Goal: Task Accomplishment & Management: Complete application form

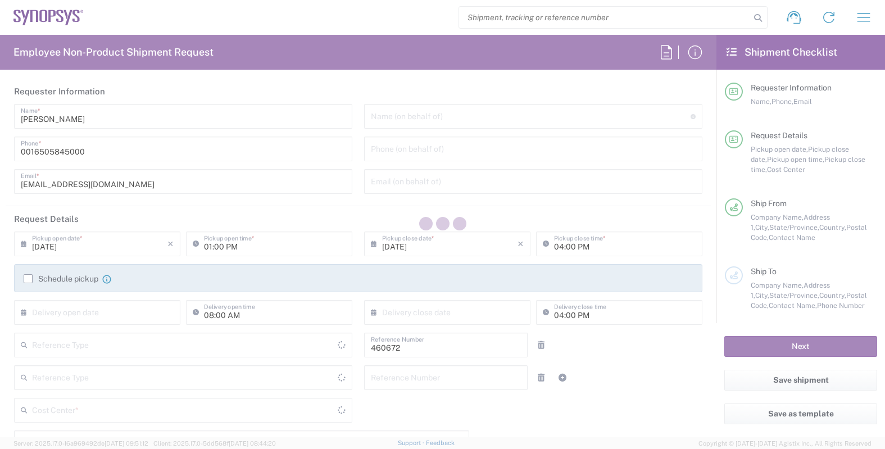
type input "Department"
type input "[GEOGRAPHIC_DATA]"
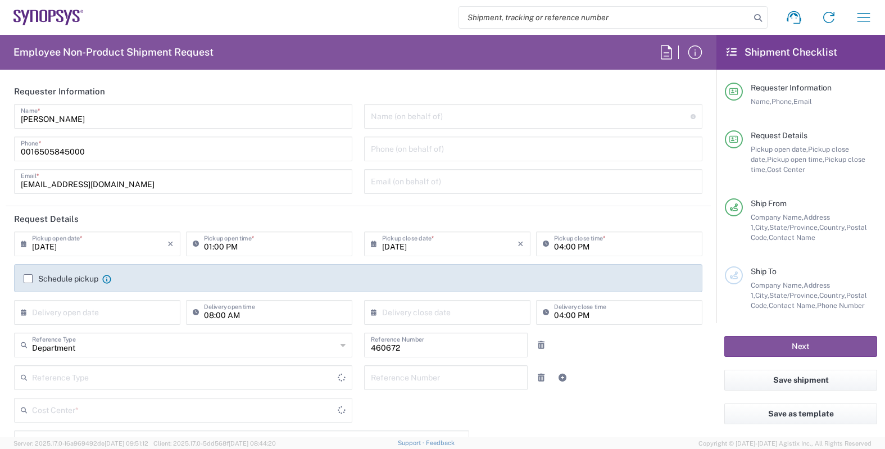
type input "Delivered at Place"
type input "US01, FIN, Distri 460672"
type input "[US_STATE]"
type input "[GEOGRAPHIC_DATA]"
type input "Headquarters USSV"
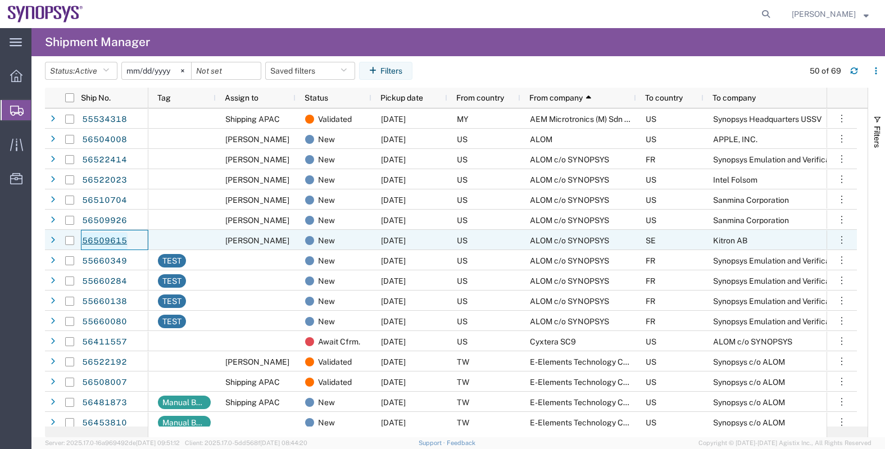
click at [91, 237] on link "56509615" at bounding box center [105, 241] width 46 height 18
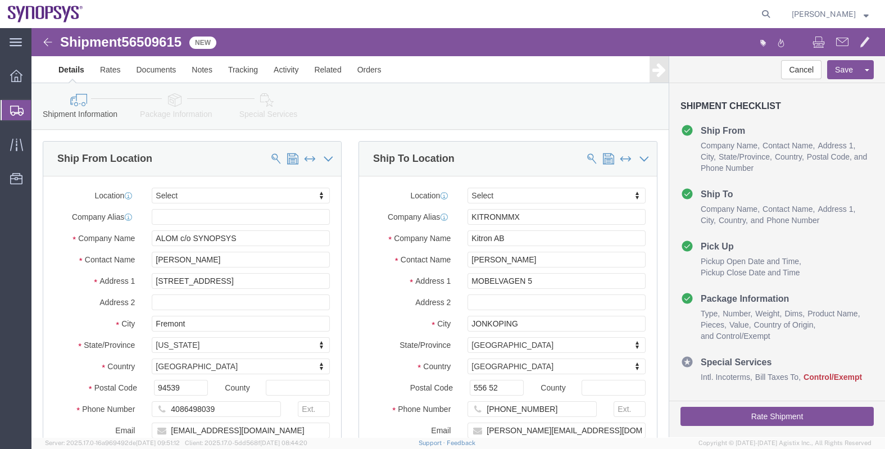
select select
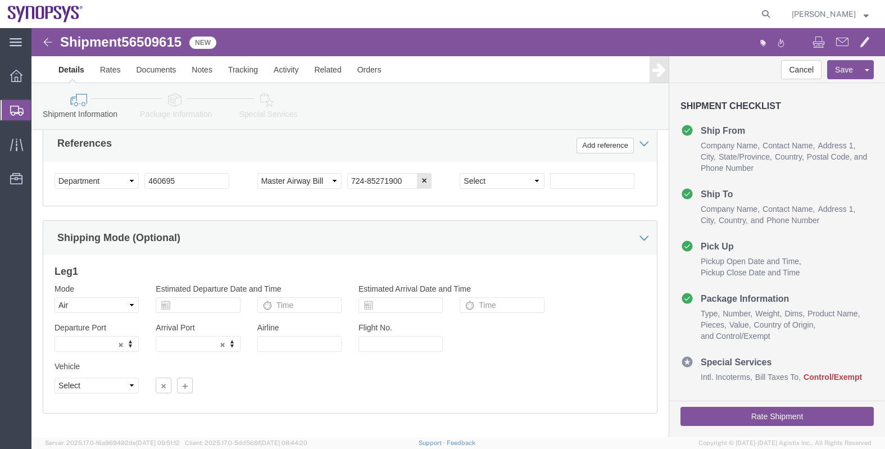
scroll to position [562, 0]
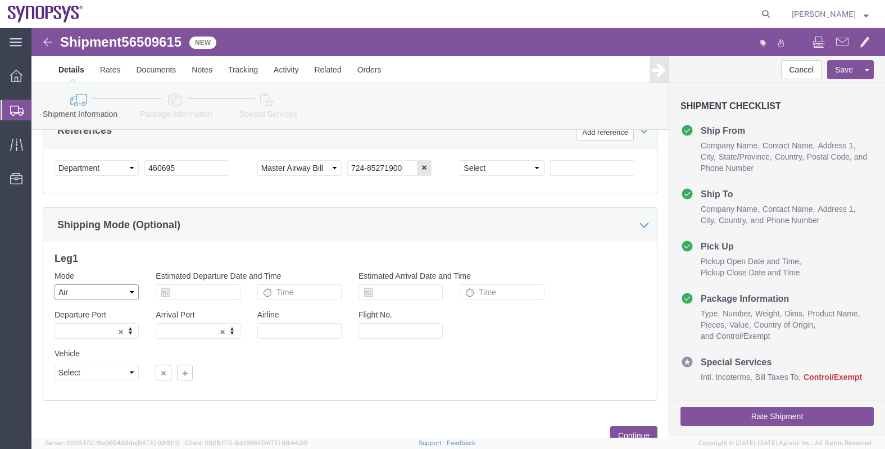
click select "Select Air Less than Truckload Multi-Leg Ocean Freight Rail Small Parcel Truckl…"
select select
click select "Select Air Less than Truckload Multi-Leg Ocean Freight Rail Small Parcel Truckl…"
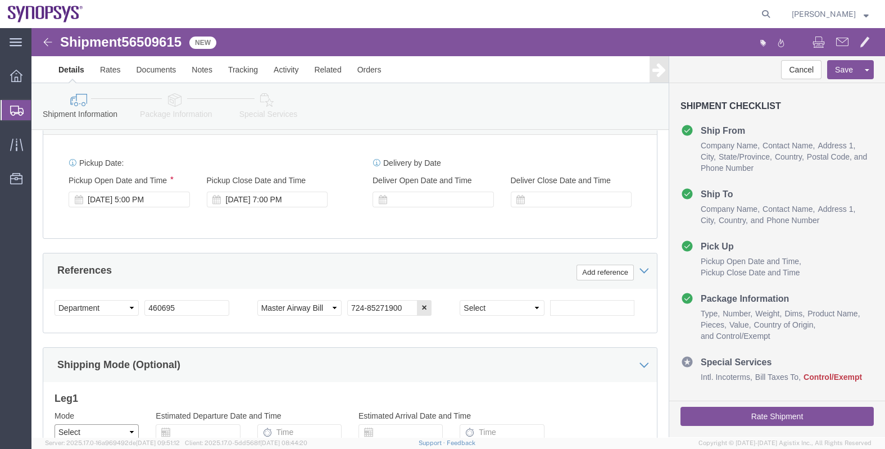
scroll to position [566, 0]
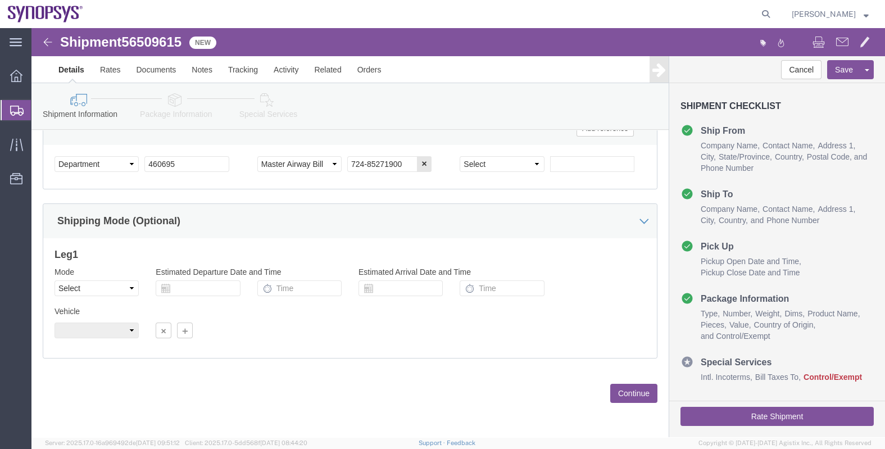
click button "Continue"
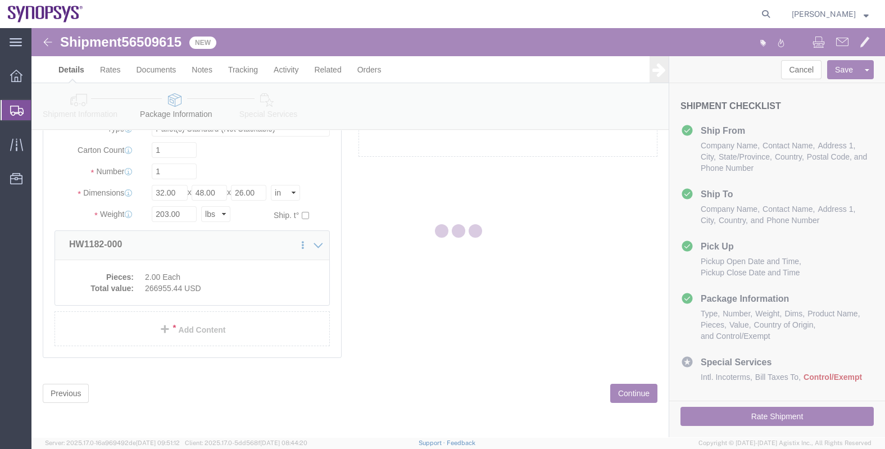
scroll to position [49, 0]
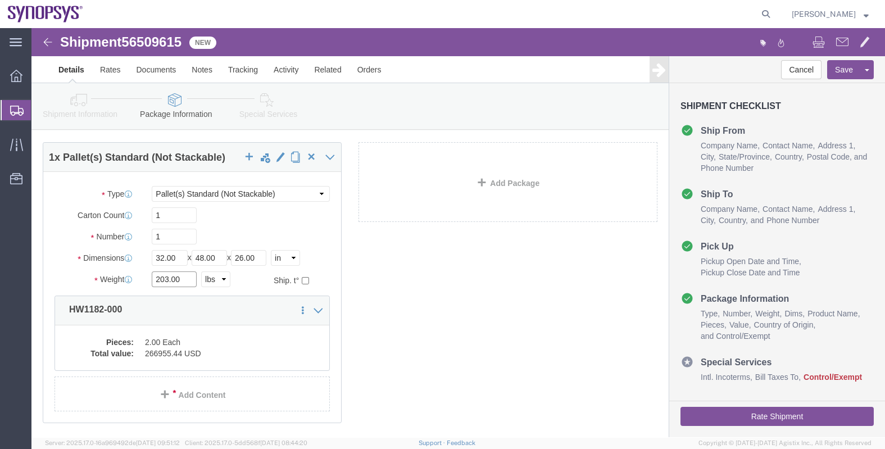
drag, startPoint x: 159, startPoint y: 249, endPoint x: 105, endPoint y: 255, distance: 54.8
click div "Weight 203.00 Select kgs lbs Ship. t°"
type input "311"
click div "1 x Pallet(s) Standard (Not Stackable) Package Type Select Bale(s) Basket(s) Bo…"
click dd "266955.44 USD"
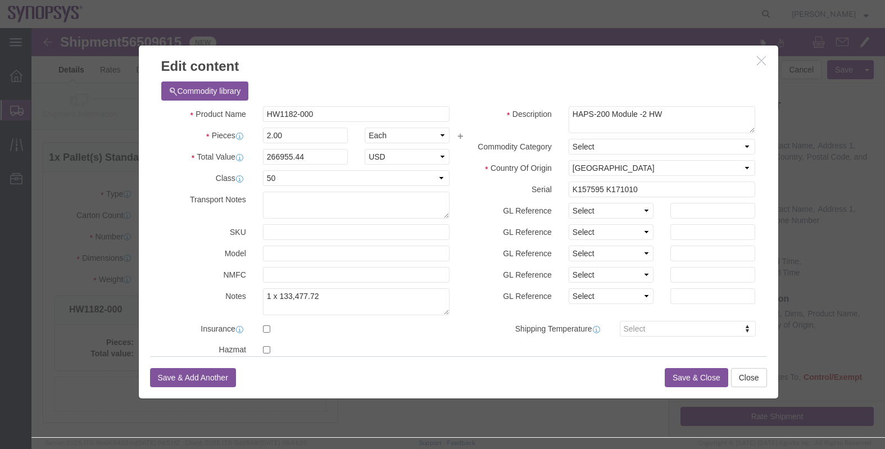
click button "button"
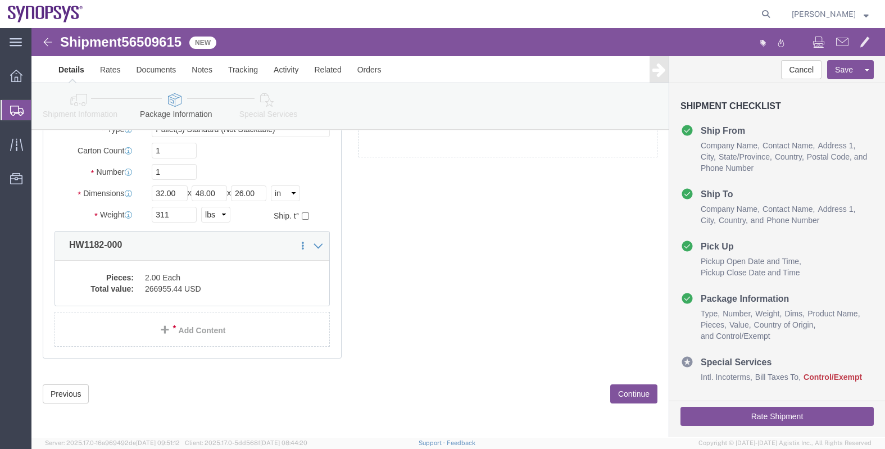
click button "Continue"
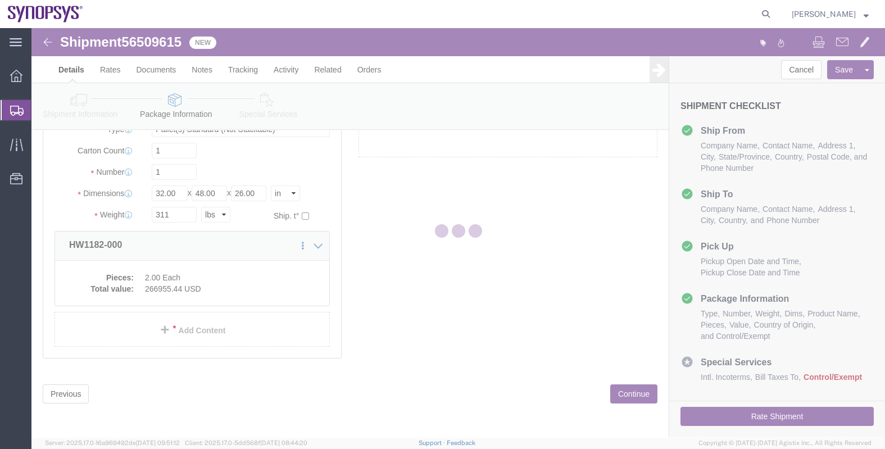
scroll to position [1856, 0]
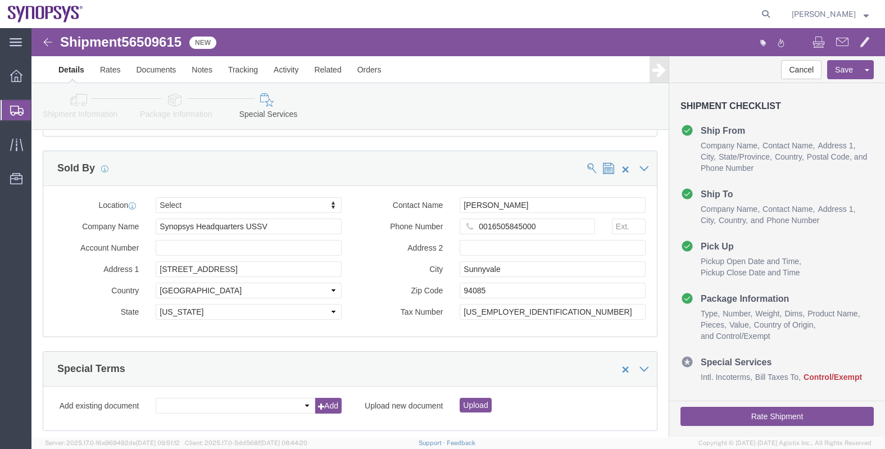
click div "Manage special services Handling Options Hold at Location Return Info Service O…"
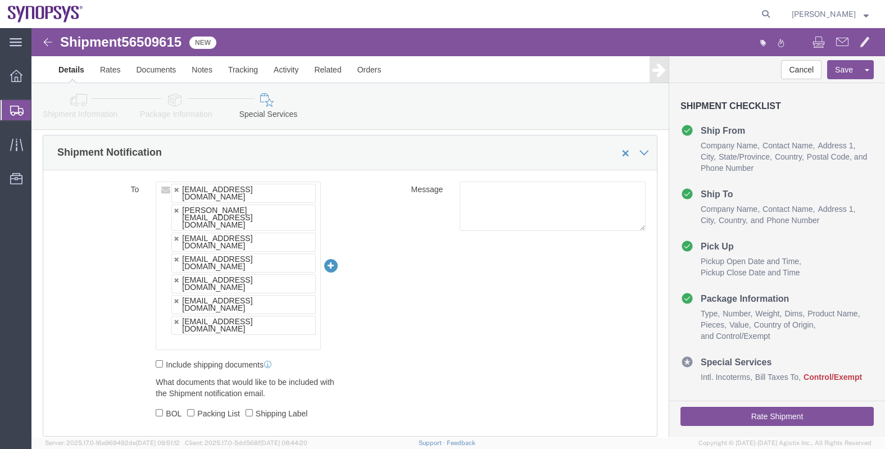
scroll to position [1054, 0]
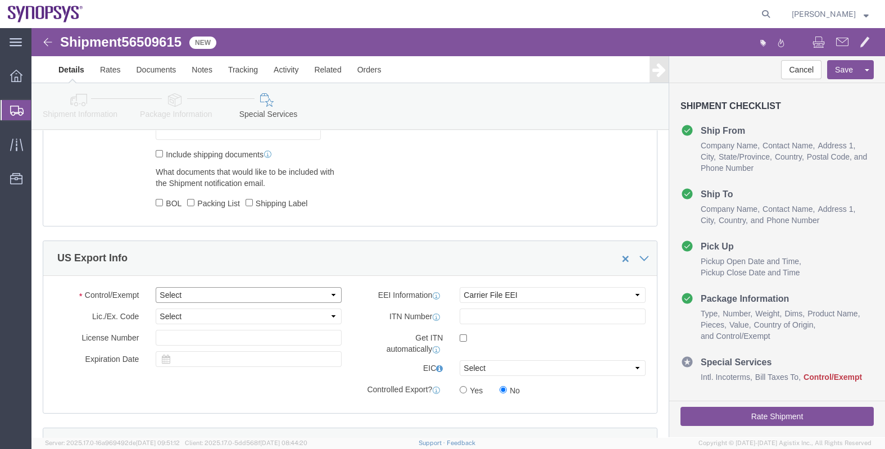
click select "Select ATF BIS DEA EPA FDA FTR ITAR OFAC Other (OPA)"
select select "BIS"
click select "Select ATF BIS DEA EPA FDA FTR ITAR OFAC Other (OPA)"
click select "Select AGR-Agricultural APP-Computers APR-Additional Permissive Exports AVS-Air…"
select select "NLR"
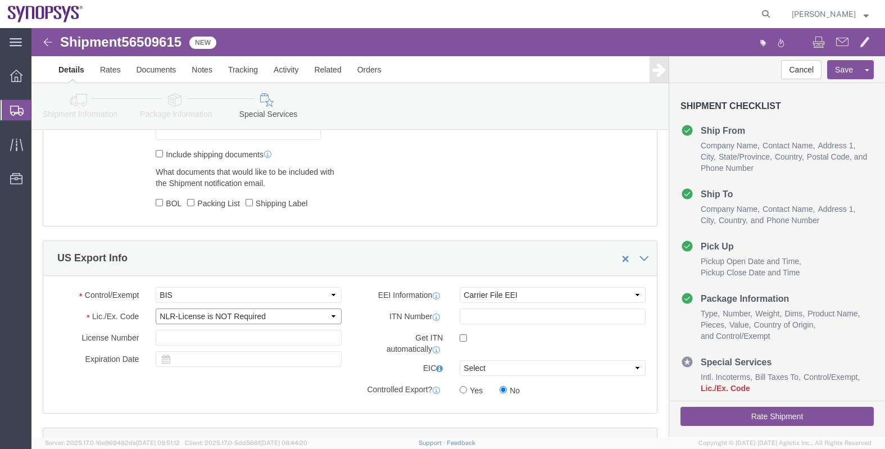
click select "Select AGR-Agricultural APP-Computers APR-Additional Permissive Exports AVS-Air…"
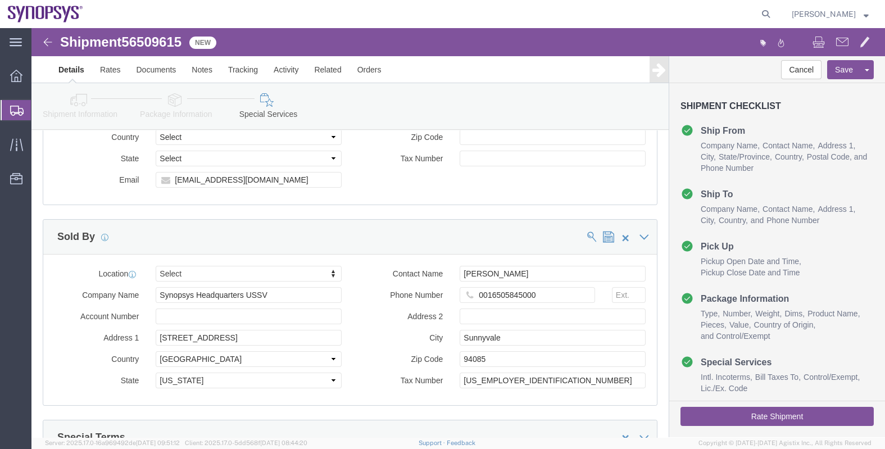
scroll to position [1856, 0]
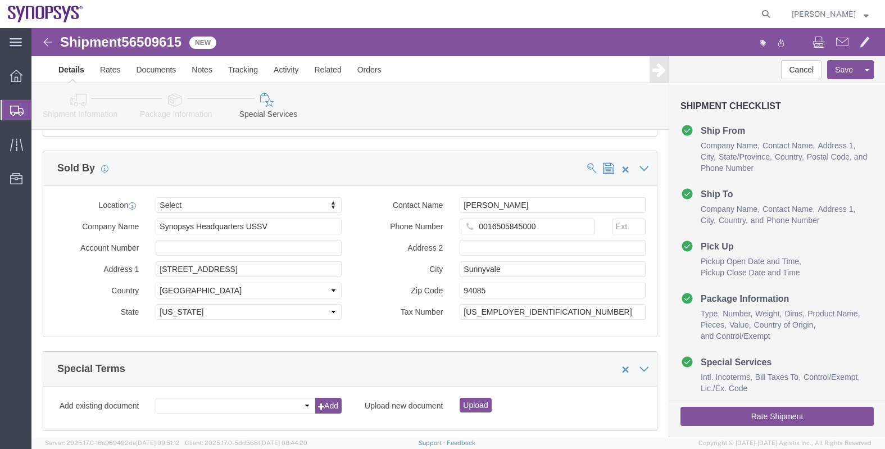
click button "Rate Shipment"
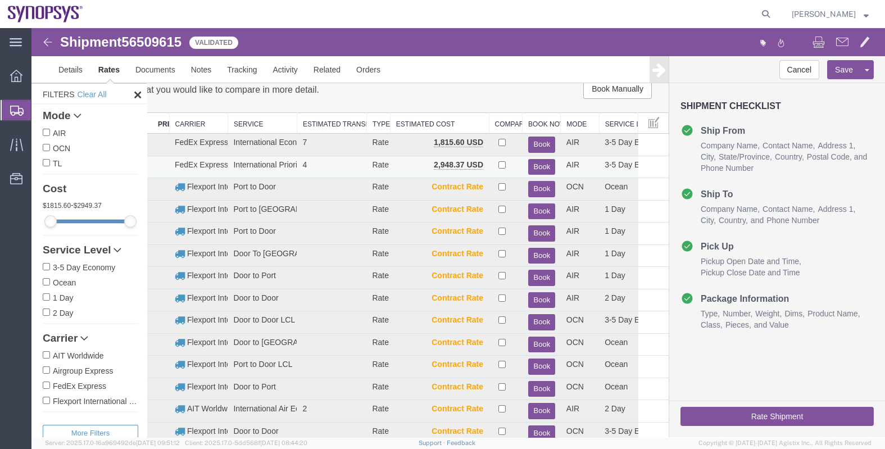
scroll to position [0, 0]
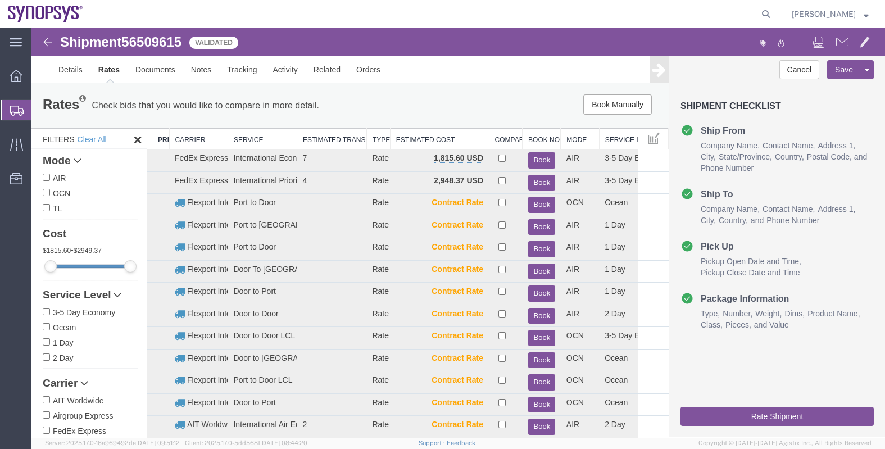
click at [188, 138] on th "Carrier" at bounding box center [198, 139] width 58 height 21
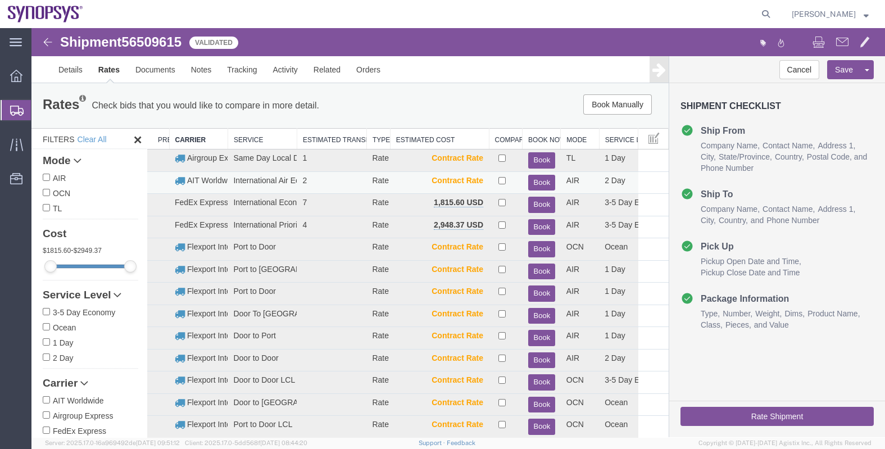
click at [536, 182] on button "Book" at bounding box center [541, 183] width 27 height 16
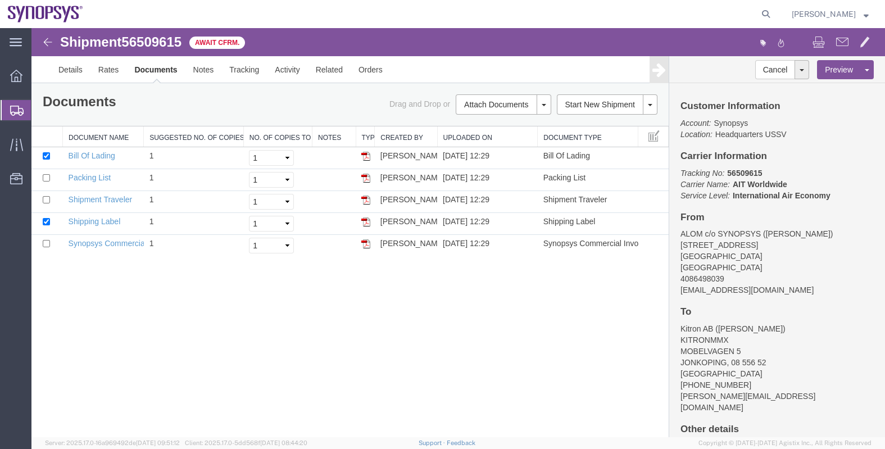
click at [148, 40] on span "56509615" at bounding box center [151, 41] width 60 height 15
click at [40, 109] on span "Shipments" at bounding box center [35, 110] width 9 height 22
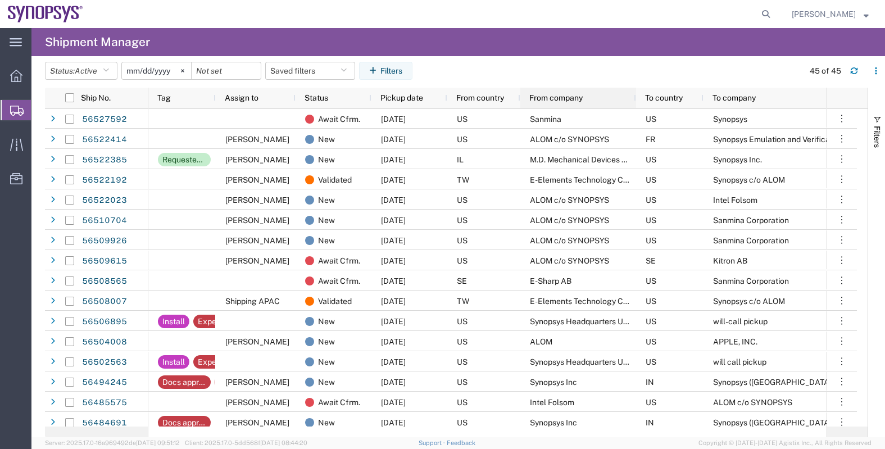
click at [571, 102] on div "From company" at bounding box center [581, 98] width 102 height 15
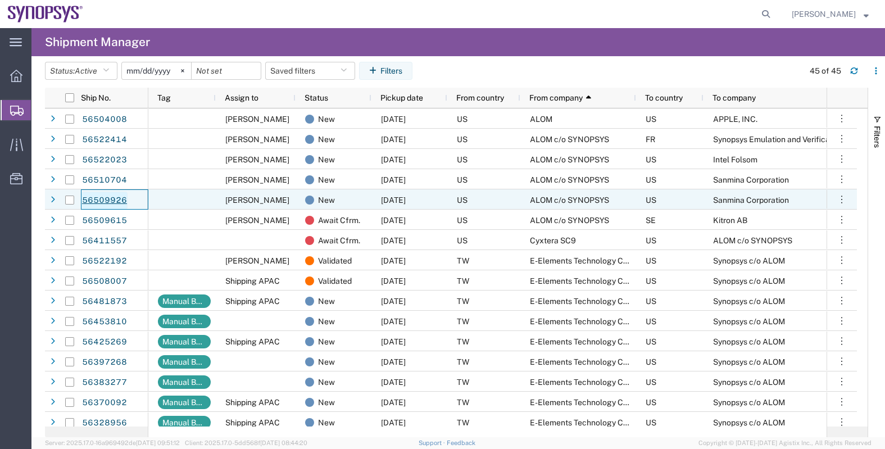
click at [108, 200] on link "56509926" at bounding box center [105, 201] width 46 height 18
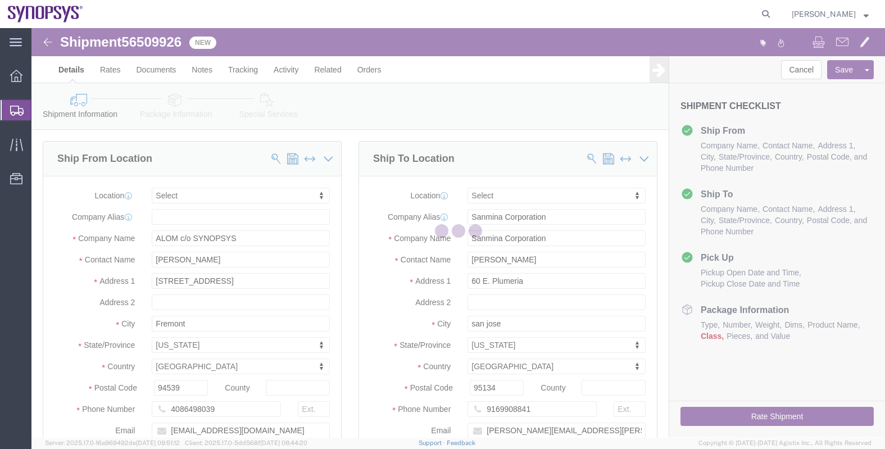
select select
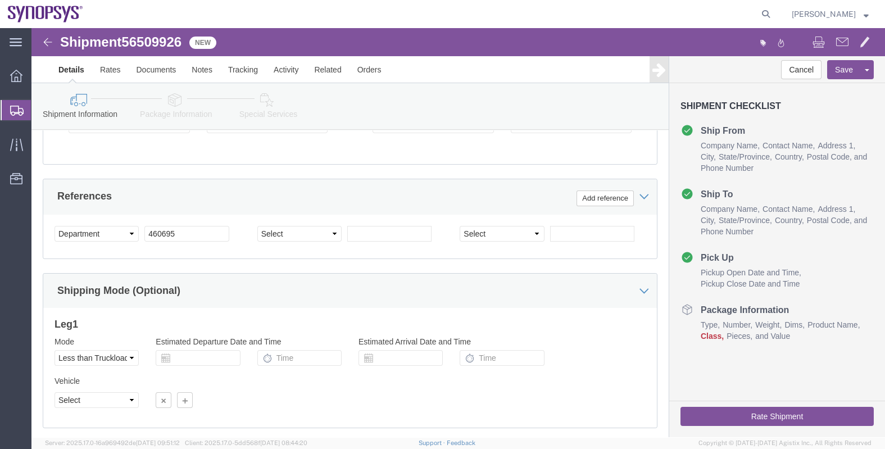
scroll to position [566, 0]
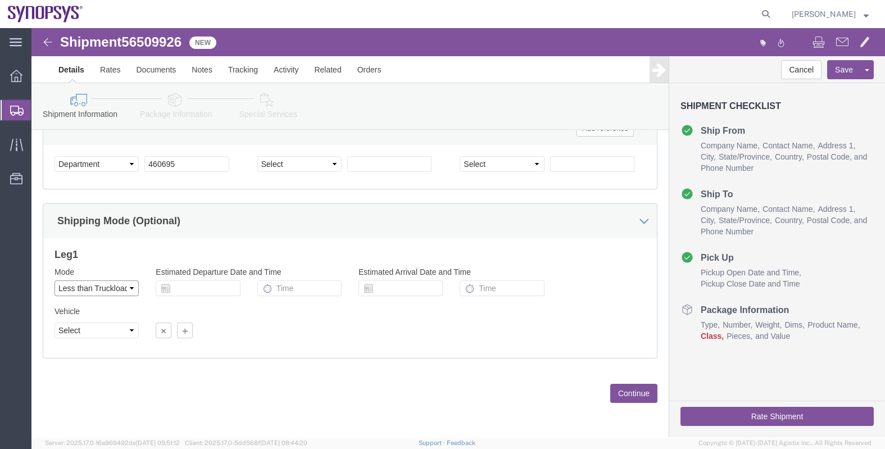
click select "Select Air Less than Truckload Multi-Leg Ocean Freight Rail Small Parcel Truckl…"
select select
click select "Select Air Less than Truckload Multi-Leg Ocean Freight Rail Small Parcel Truckl…"
click button "Continue"
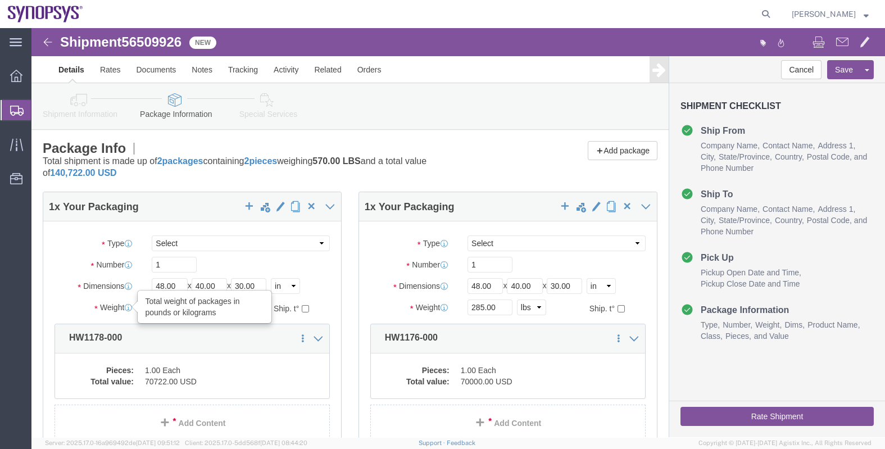
drag, startPoint x: 153, startPoint y: 277, endPoint x: 95, endPoint y: 282, distance: 58.2
click div "Weight Total weight of packages in pounds or kilograms 285.00 Select kgs lbs Sh…"
type input "230"
click div "Please fix the following errors Ship From Location Location My Profile Location…"
drag, startPoint x: 460, startPoint y: 274, endPoint x: 390, endPoint y: 273, distance: 70.8
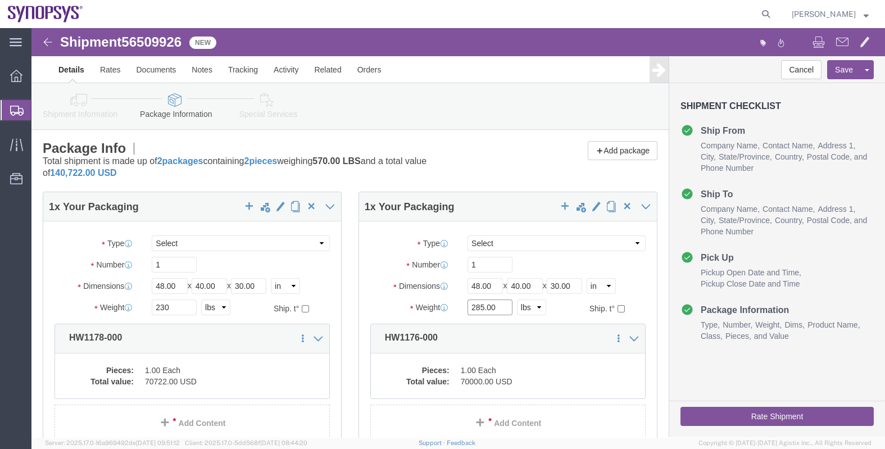
click div "Weight 285.00 Select kgs lbs Ship. t°"
type input "305"
click div "Package Info Total shipment is made up of 2 packages containing 2 pieces weighi…"
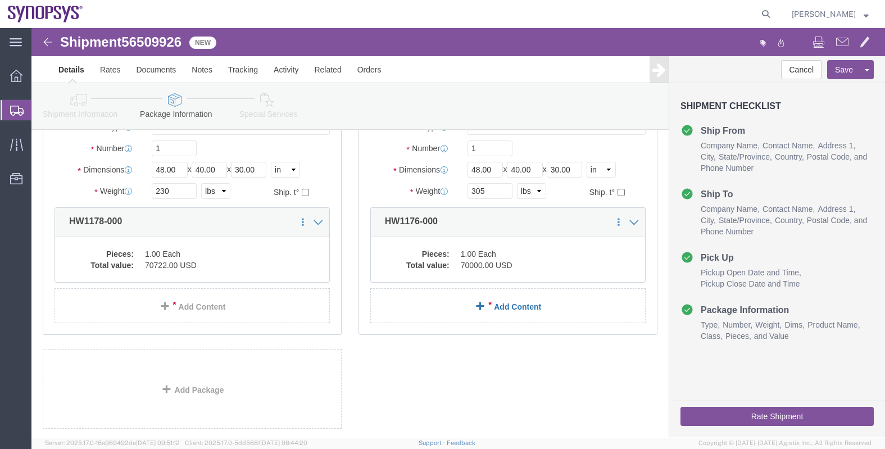
scroll to position [180, 0]
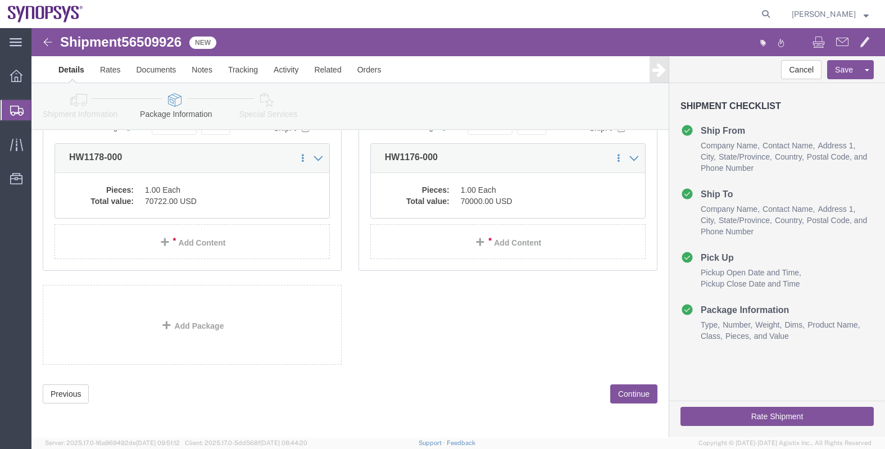
click button "Continue"
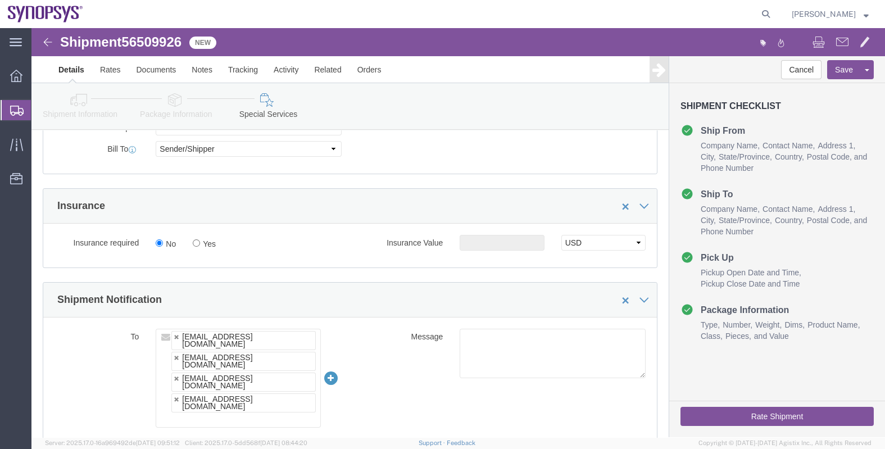
scroll to position [618, 0]
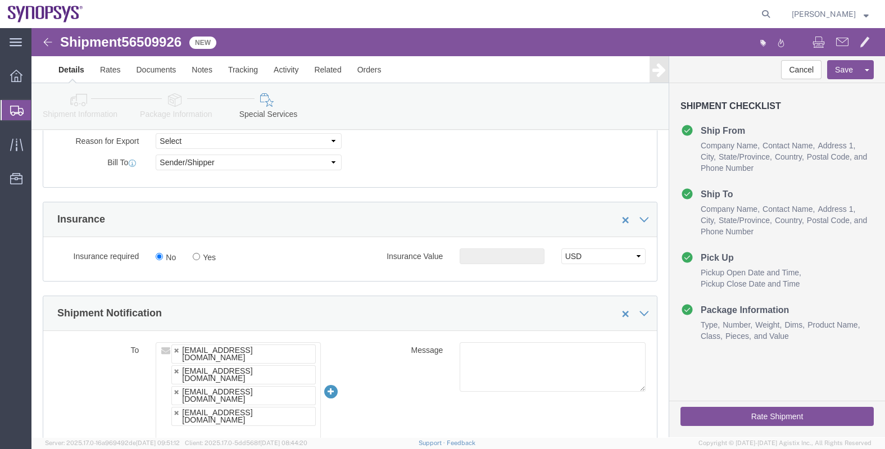
click button "Rate Shipment"
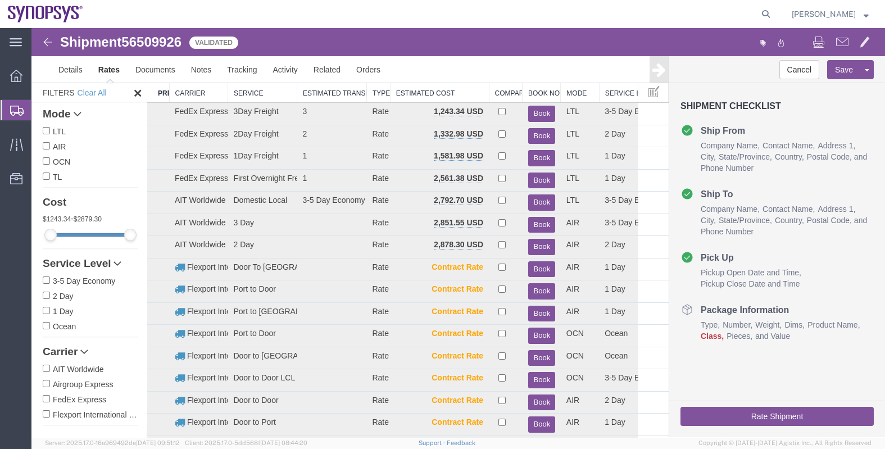
scroll to position [0, 0]
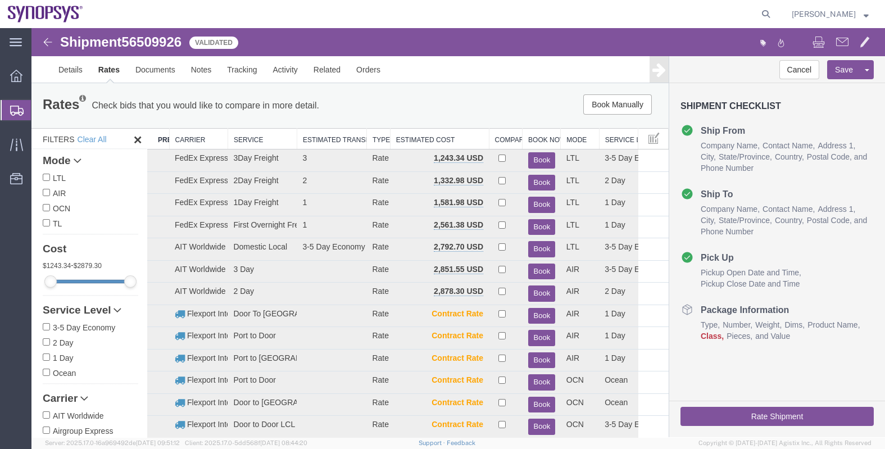
click at [194, 137] on th "Carrier" at bounding box center [198, 139] width 58 height 21
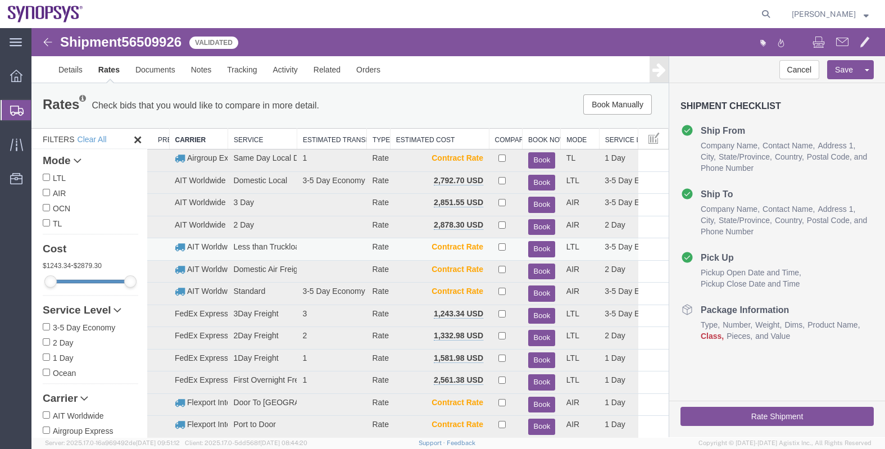
click at [534, 246] on button "Book" at bounding box center [541, 249] width 27 height 16
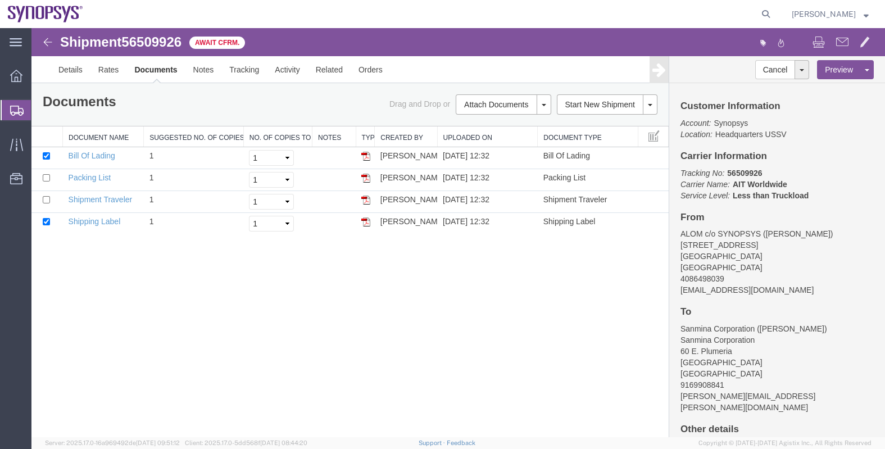
click at [40, 113] on span "Shipments" at bounding box center [35, 110] width 9 height 22
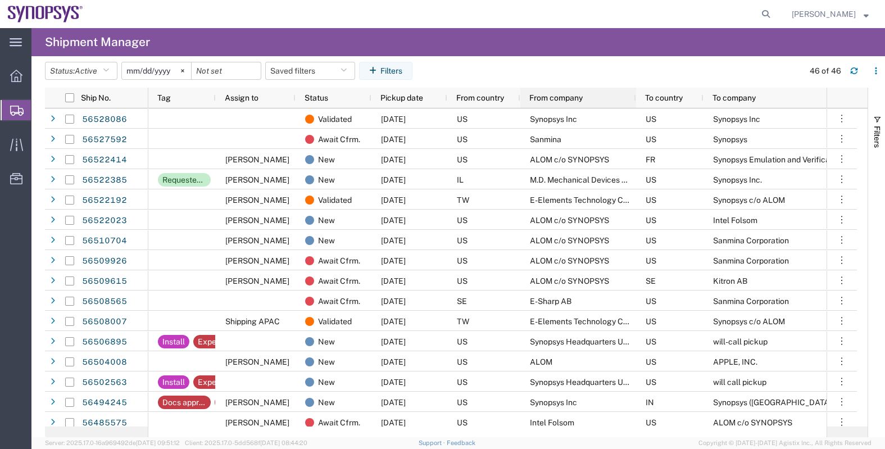
click at [550, 97] on span "From company" at bounding box center [556, 97] width 53 height 9
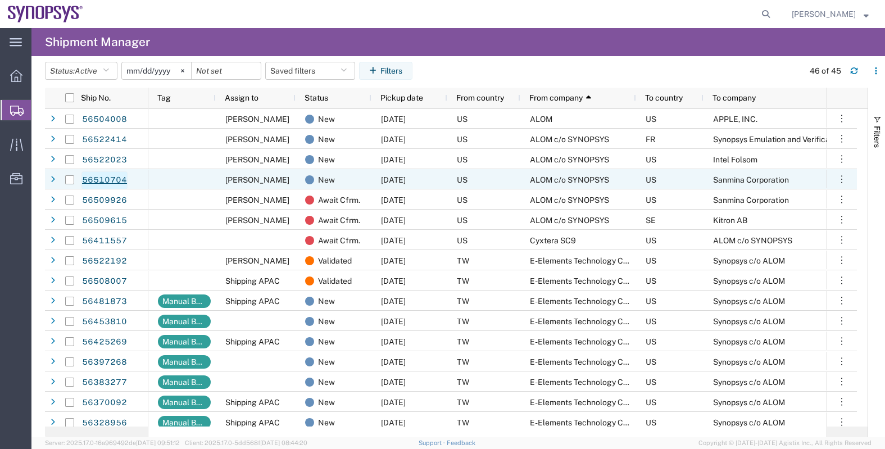
click at [110, 176] on link "56510704" at bounding box center [105, 180] width 46 height 18
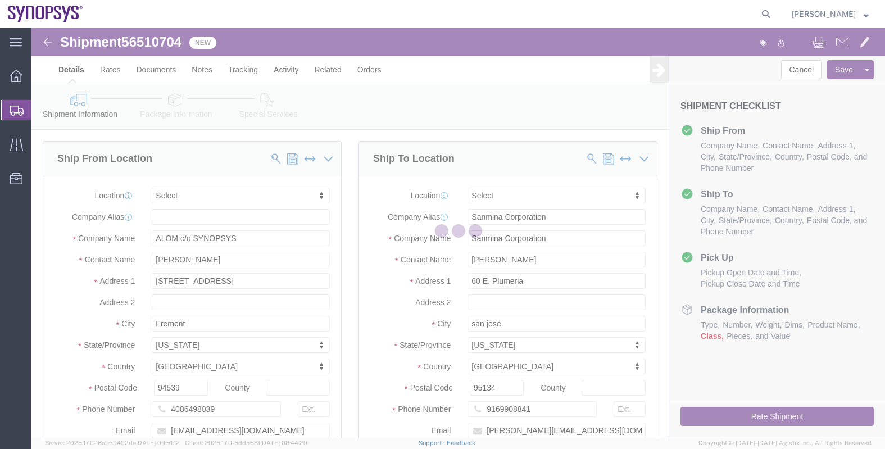
select select
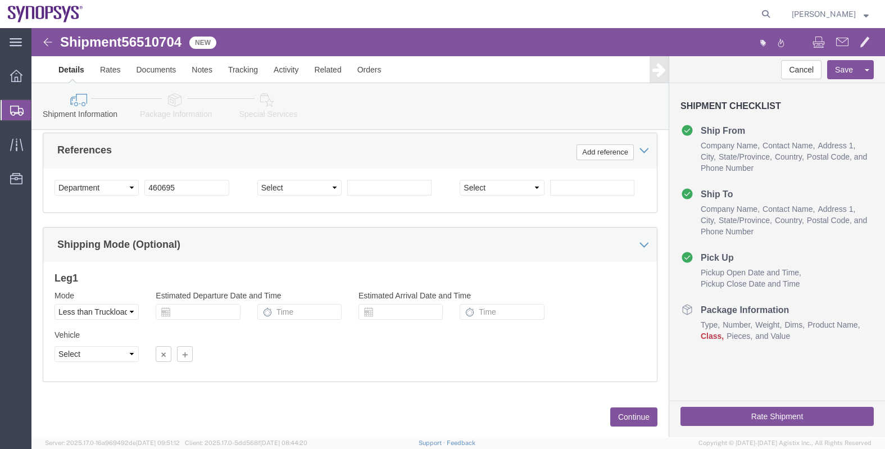
scroll to position [562, 0]
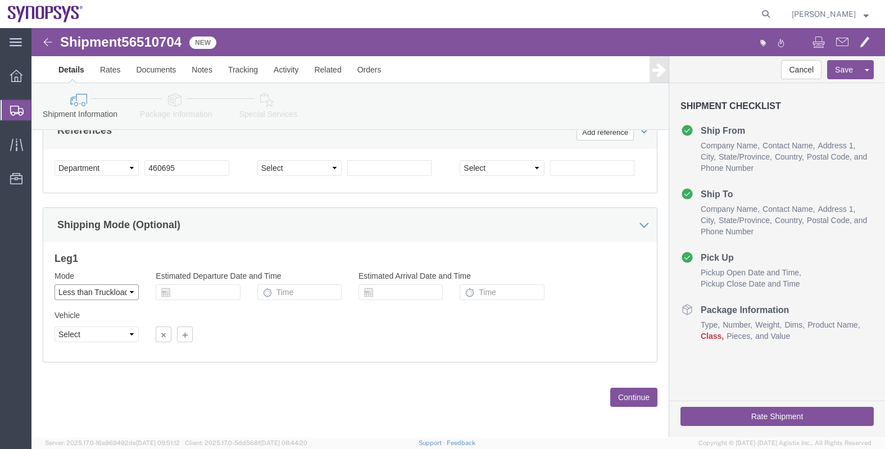
click select "Select Air Less than Truckload Multi-Leg Ocean Freight Rail Small Parcel Truckl…"
select select
click select "Select Air Less than Truckload Multi-Leg Ocean Freight Rail Small Parcel Truckl…"
click button "Continue"
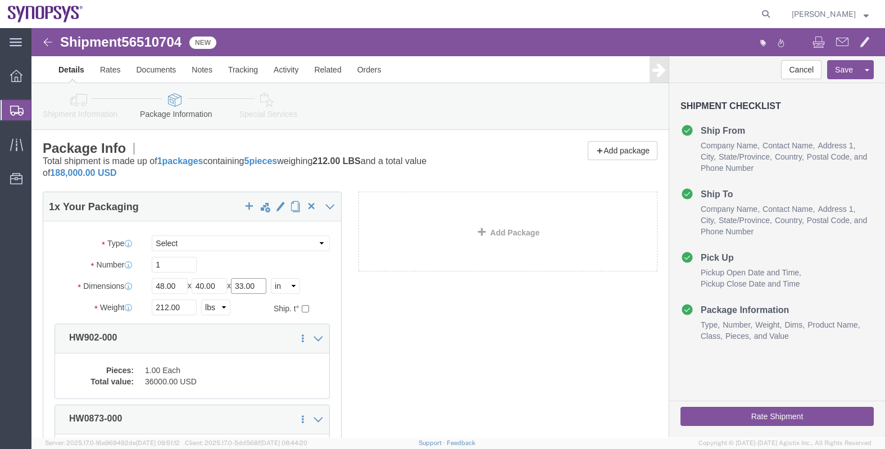
click input "33.00"
type input "35.00"
drag, startPoint x: 154, startPoint y: 279, endPoint x: 95, endPoint y: 281, distance: 59.0
click div "Weight 212.00 Select kgs lbs Ship. t°"
type input "348"
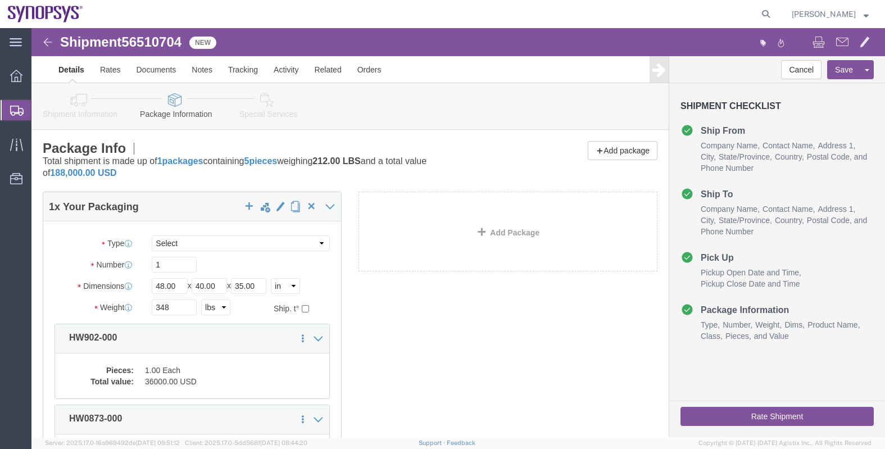
click div "1 x Your Packaging Package Type Select Bale(s) Basket(s) Bolt(s) Bottle(s) Buck…"
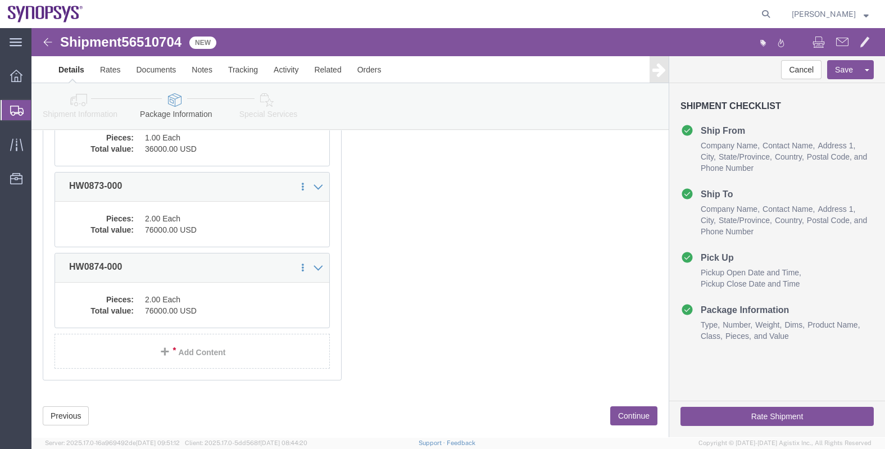
scroll to position [255, 0]
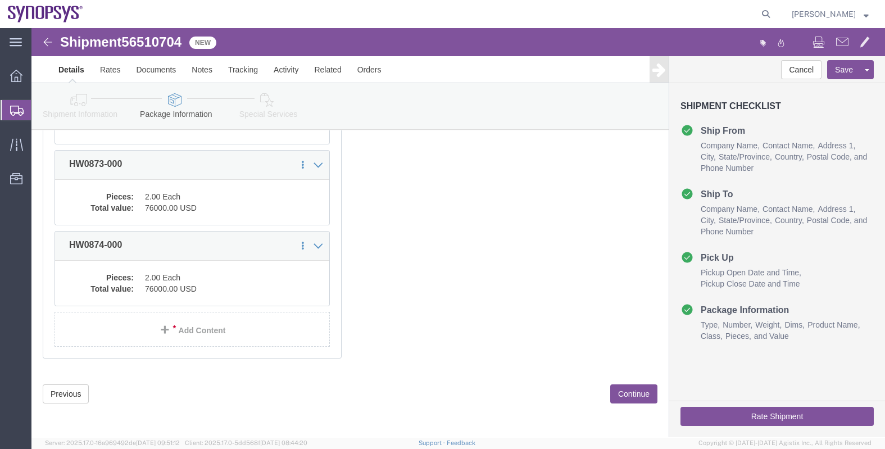
click button "Continue"
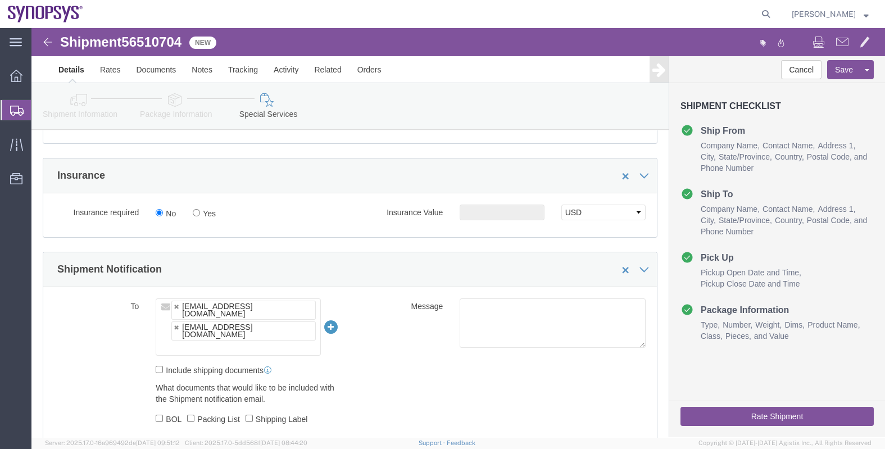
scroll to position [733, 0]
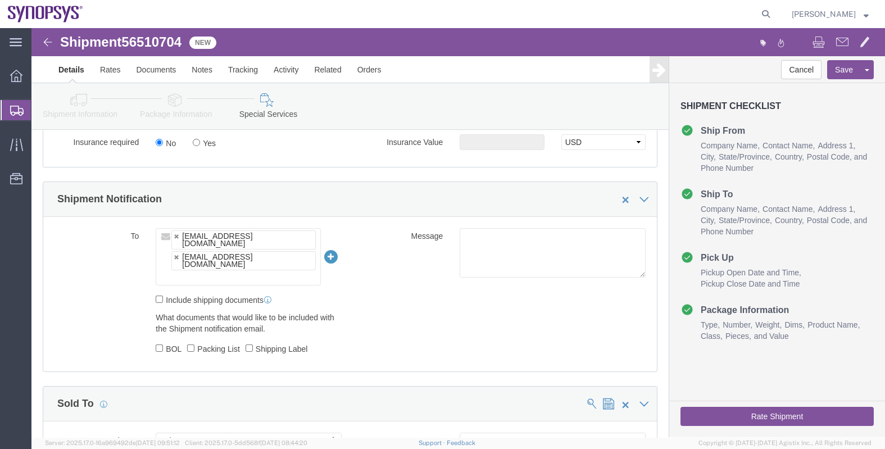
click ul "inventory-team@synopsys.com faizanq@synopsys.com"
paste input "synopsyssupport@alom.com"
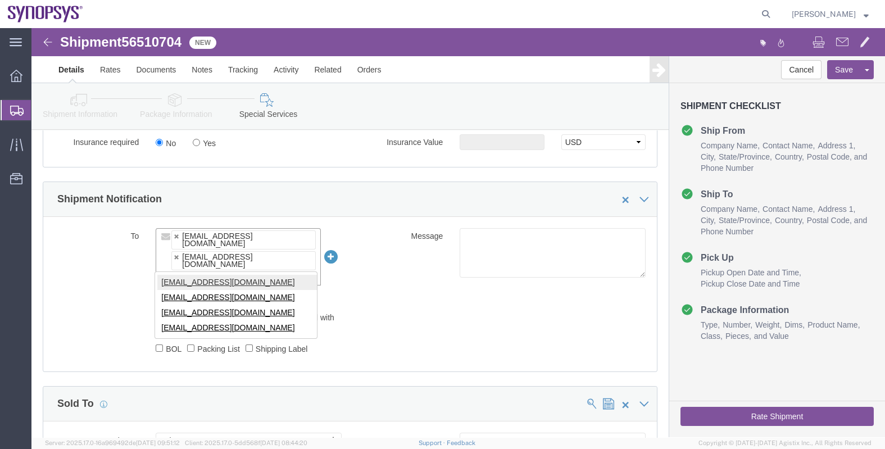
type input "synopsyssupport@alom.com"
type input "inventory-team@synopsys.com,faizanq@synopsys.com,synopsyssupport@alom.com"
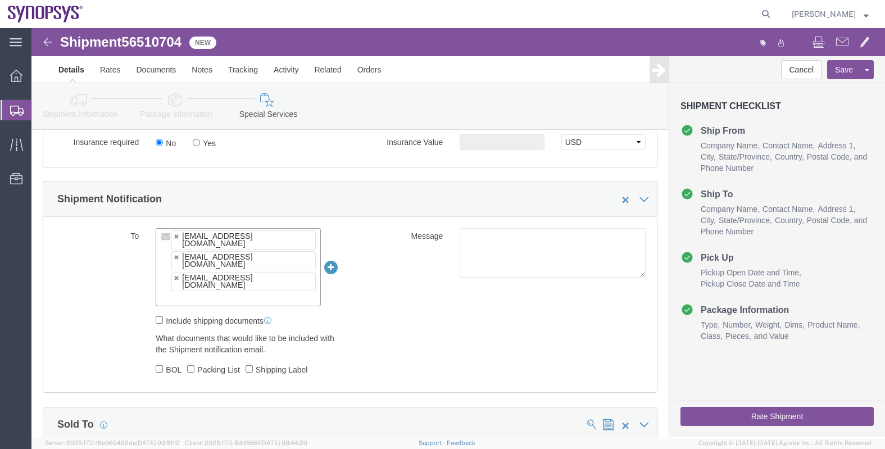
paste input "drasmussen@alom.com"
type input "drasmussen@alom.com"
type input "inventory-team@synopsys.com,faizanq@synopsys.com,synopsyssupport@alom.com,drasm…"
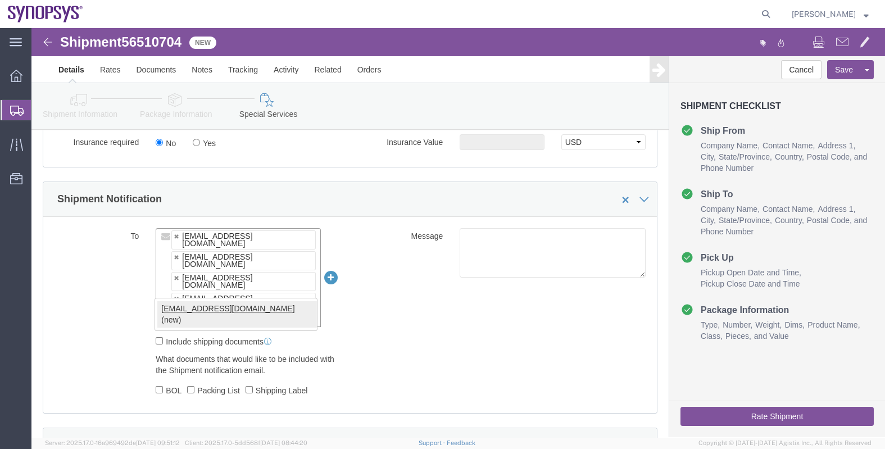
type input "[EMAIL_ADDRESS][DOMAIN_NAME]"
type input "inventory-team@synopsys.com,faizanq@synopsys.com,synopsyssupport@alom.com,drasm…"
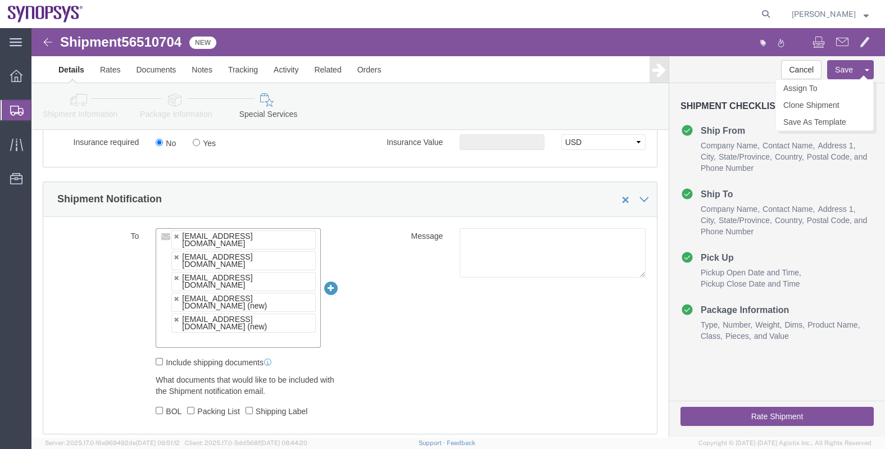
click button "Save"
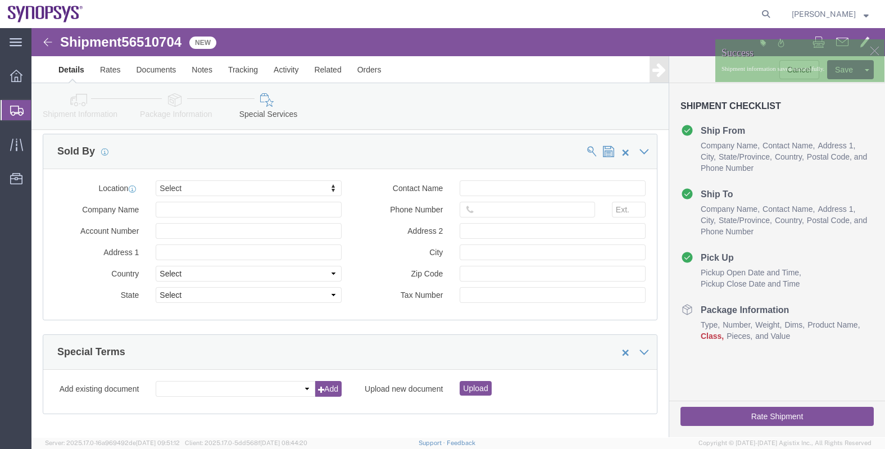
scroll to position [1476, 0]
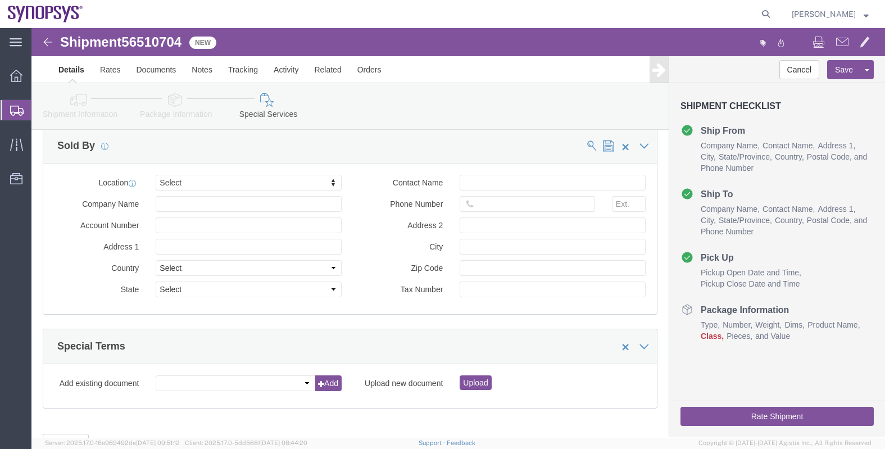
click button "Rate Shipment"
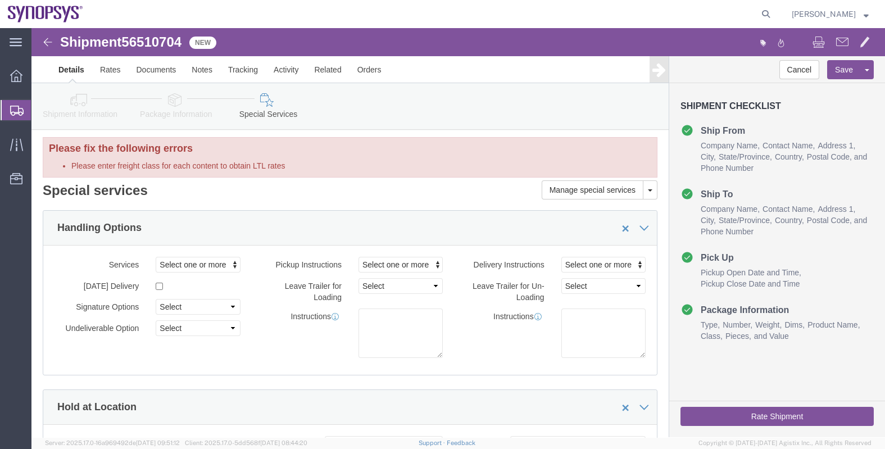
scroll to position [0, 0]
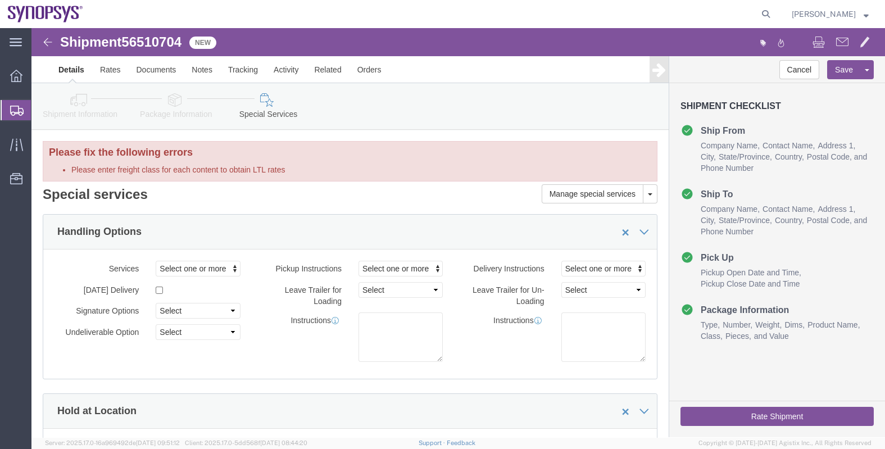
click icon
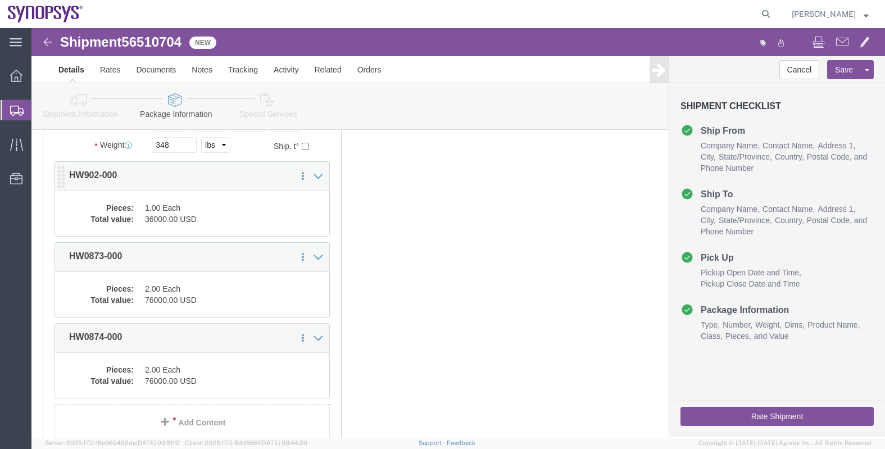
scroll to position [211, 0]
click dd "1.00 Each"
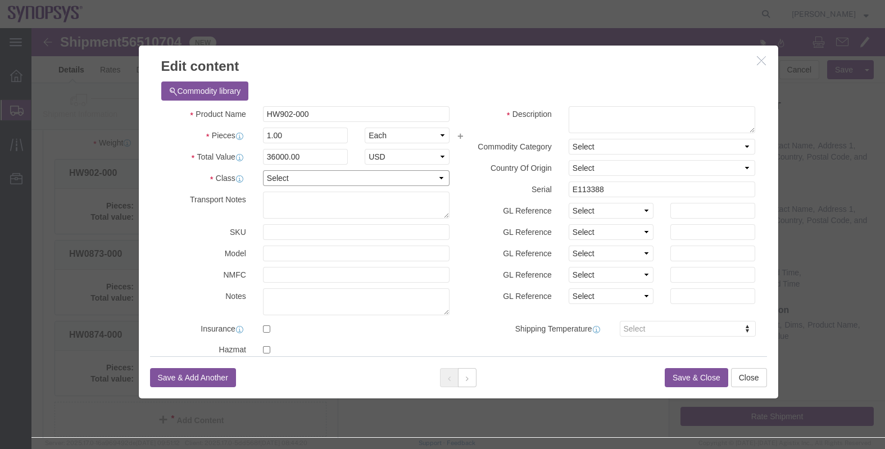
click select "Select 50 55 60 65 70 85 92.5 100 125 175 250 300 400"
select select "50"
click select "Select 50 55 60 65 70 85 92.5 100 125 175 250 300 400"
click button "Save & Close"
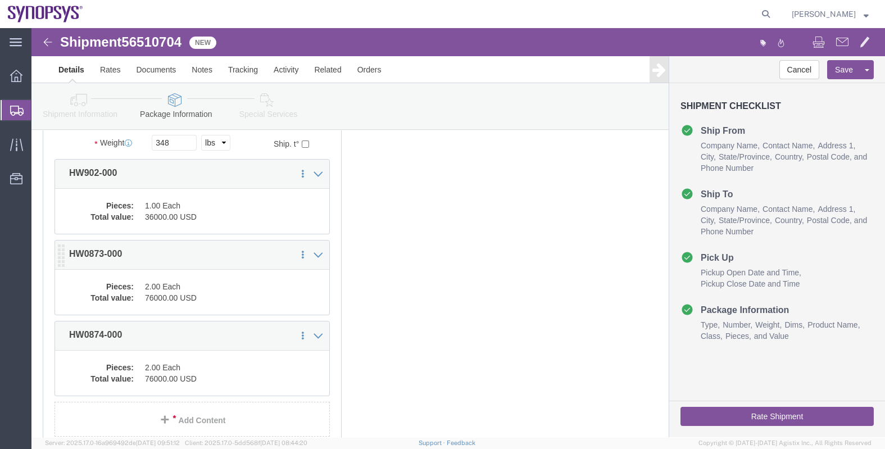
click dd "76000.00 USD"
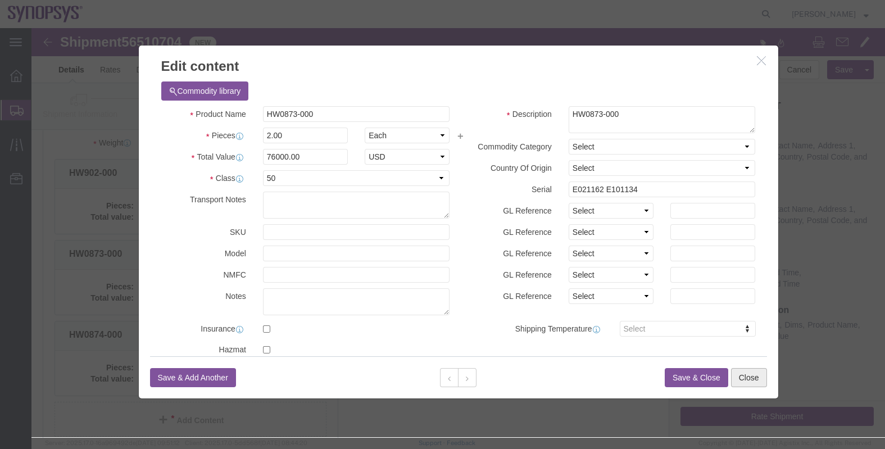
click button "Close"
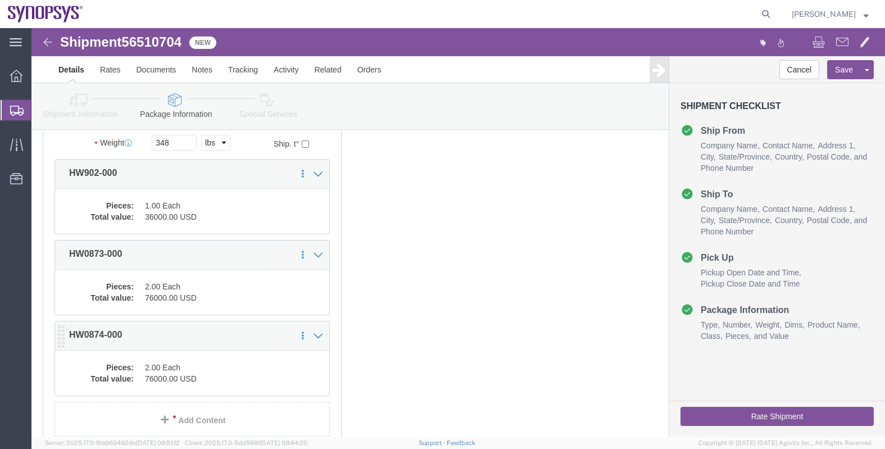
click dd "2.00 Each"
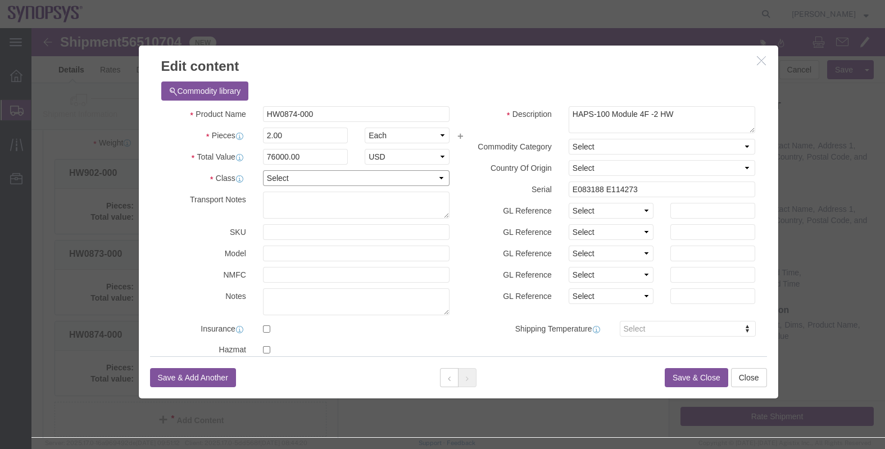
click select "Select 50 55 60 65 70 85 92.5 100 125 175 250 300 400"
select select "50"
click select "Select 50 55 60 65 70 85 92.5 100 125 175 250 300 400"
click button "Save & Close"
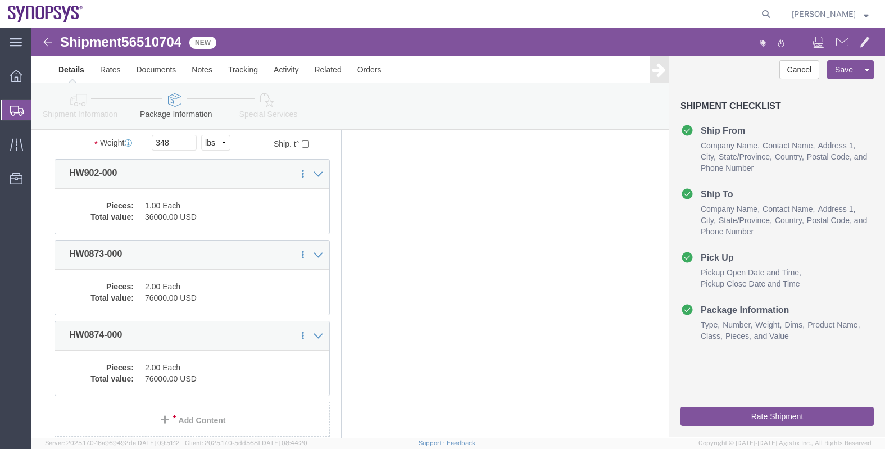
click button "Rate Shipment"
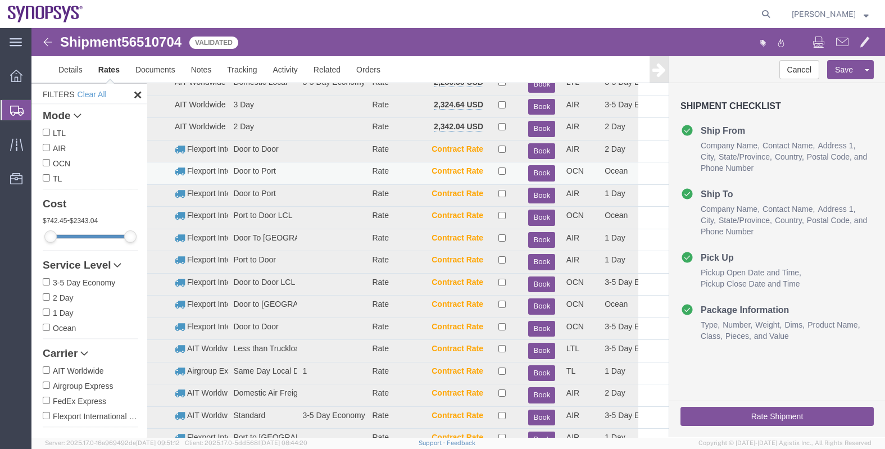
scroll to position [0, 0]
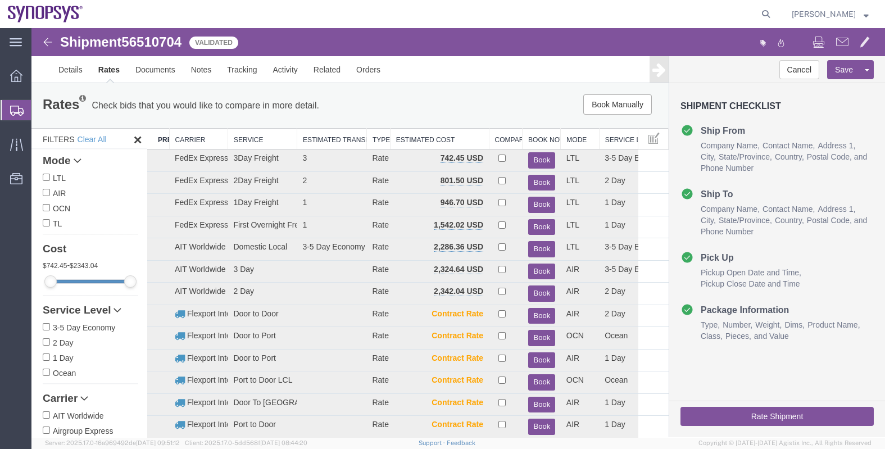
click at [198, 138] on th "Carrier" at bounding box center [198, 139] width 58 height 21
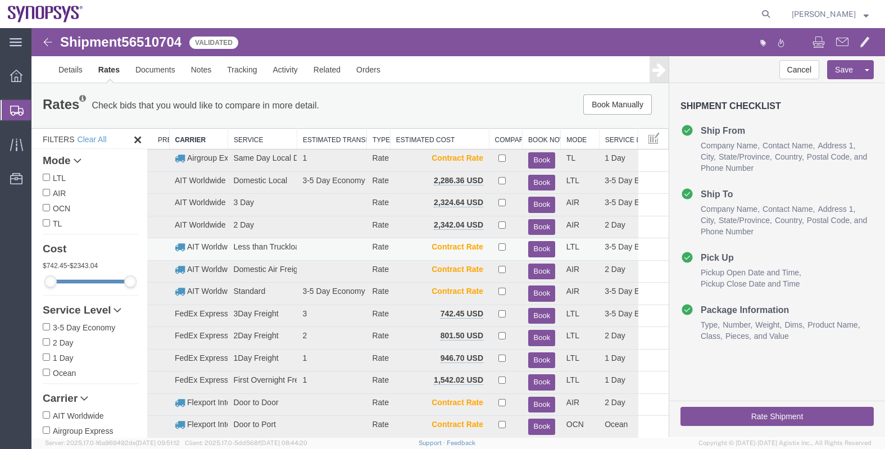
click at [535, 246] on button "Book" at bounding box center [541, 249] width 27 height 16
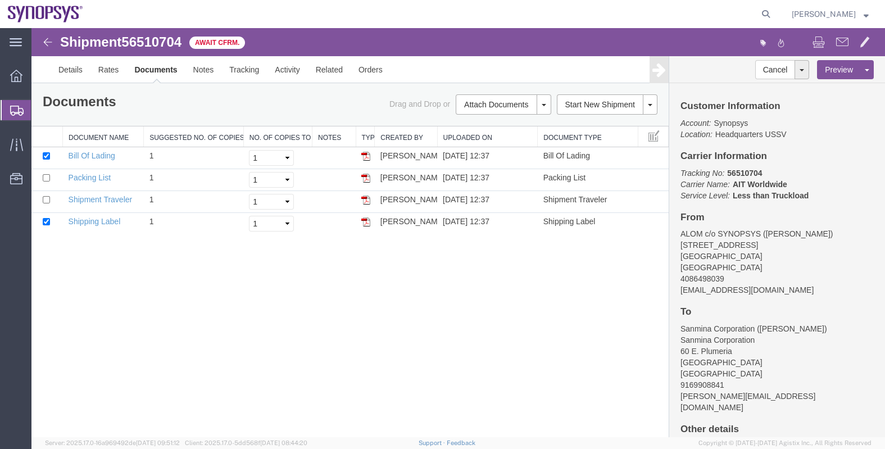
click at [40, 105] on span "Shipments" at bounding box center [35, 110] width 9 height 22
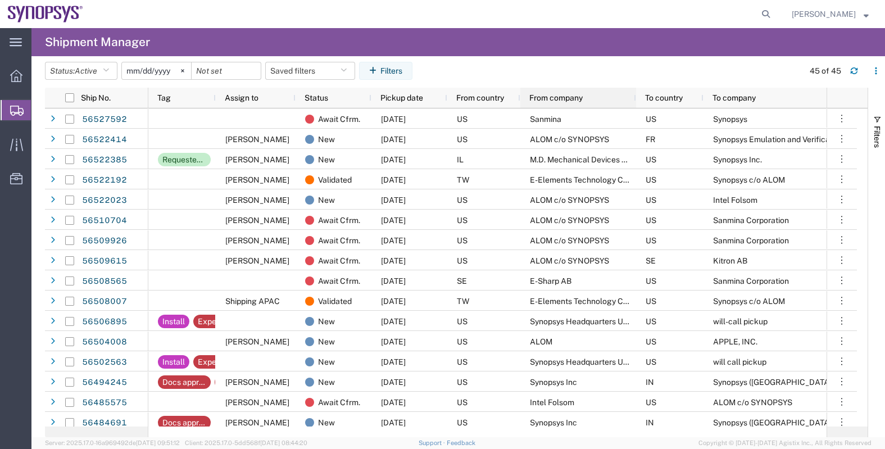
click at [571, 101] on span "From company" at bounding box center [556, 97] width 53 height 9
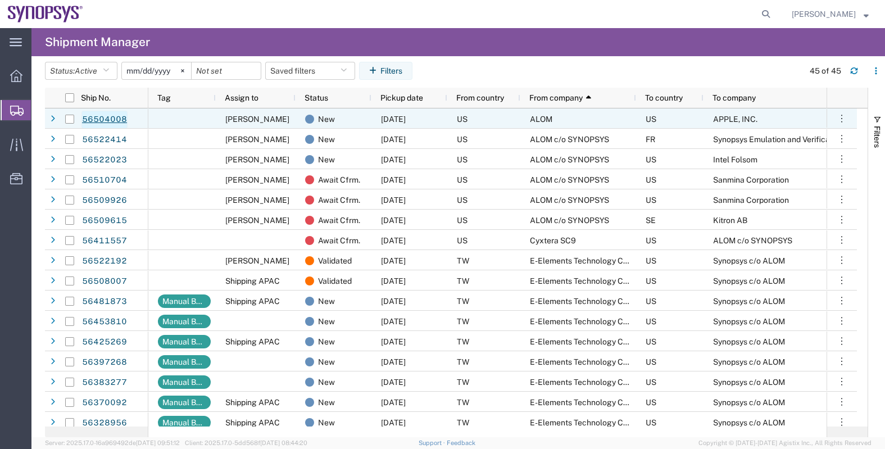
click at [114, 118] on link "56504008" at bounding box center [105, 120] width 46 height 18
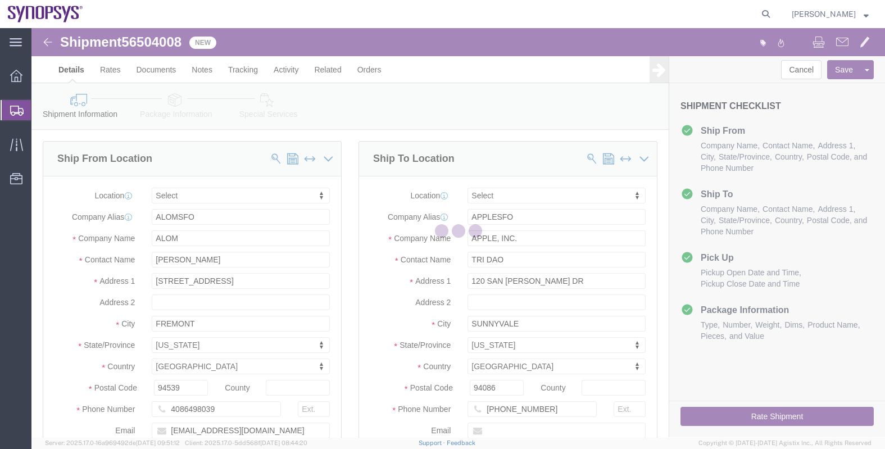
select select
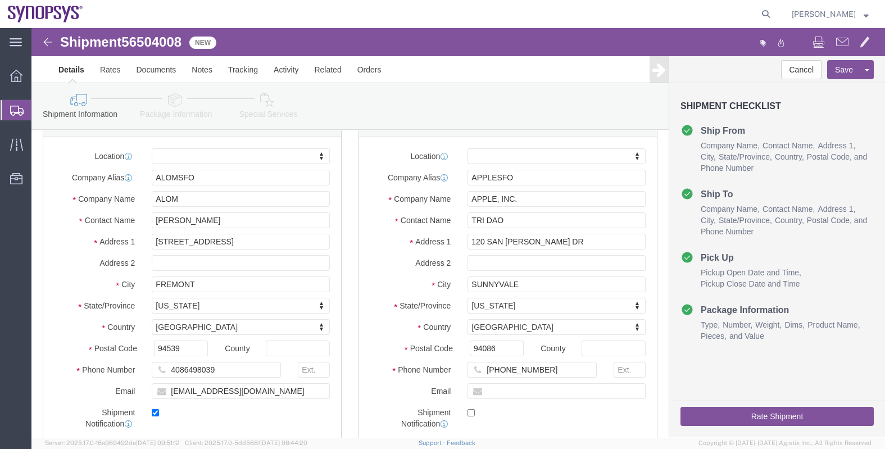
scroll to position [70, 0]
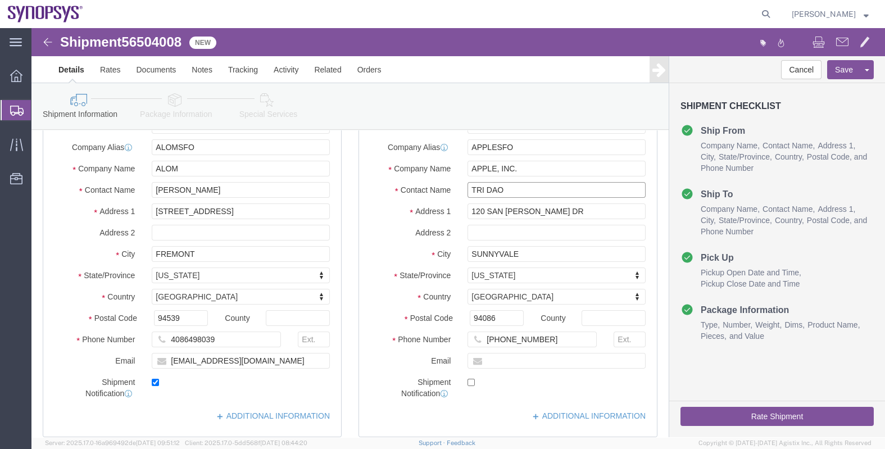
drag, startPoint x: 476, startPoint y: 161, endPoint x: 425, endPoint y: 164, distance: 51.3
click div "TRI DAO"
click input "text"
paste input "Tri Dao <tri_dao@apple.com>"
click input "Tri Dao <tri_dao@apple.com"
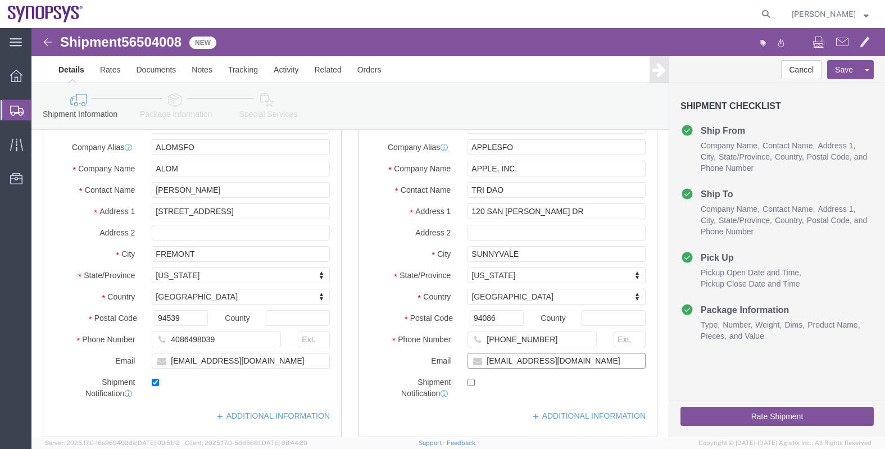
type input "tri_dao@apple.com"
checkbox input "true"
click label "Email"
click label "Shipment Notification"
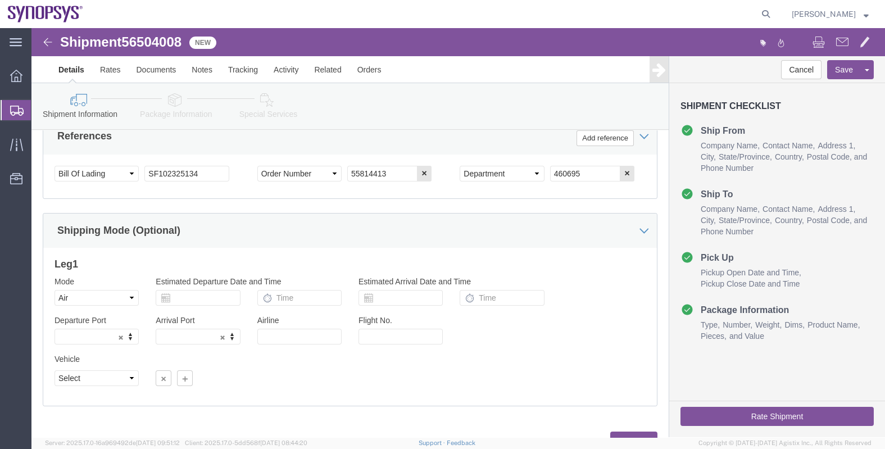
scroll to position [562, 0]
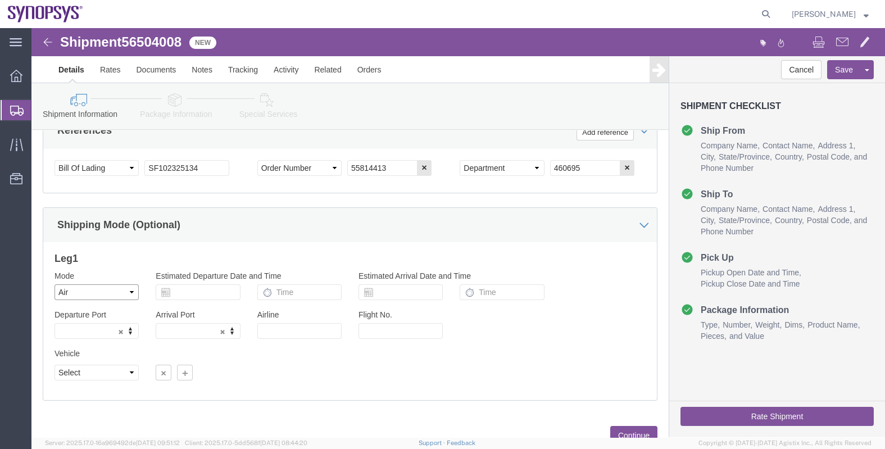
click select "Select Air Less than Truckload Multi-Leg Ocean Freight Rail Small Parcel Truckl…"
select select
click select "Select Air Less than Truckload Multi-Leg Ocean Freight Rail Small Parcel Truckl…"
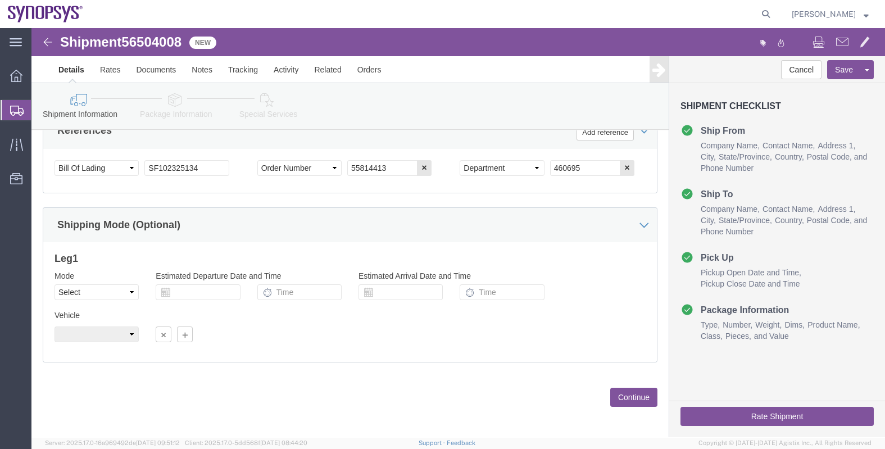
click button "Continue"
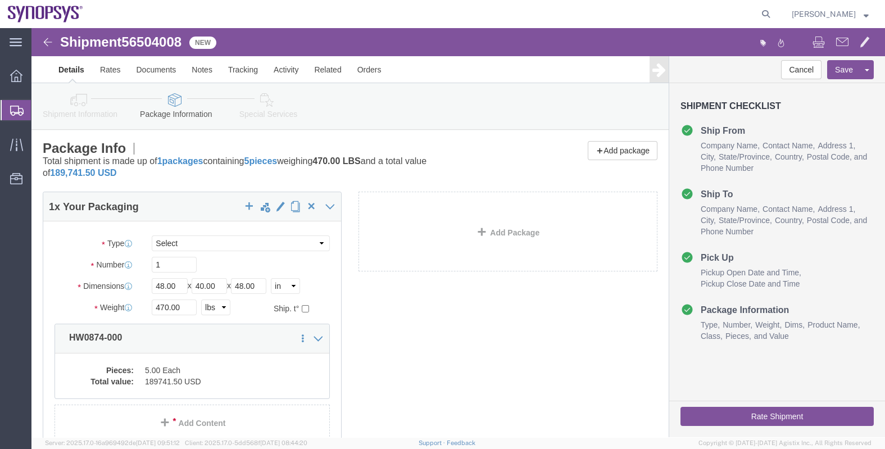
click link "Shipment Information"
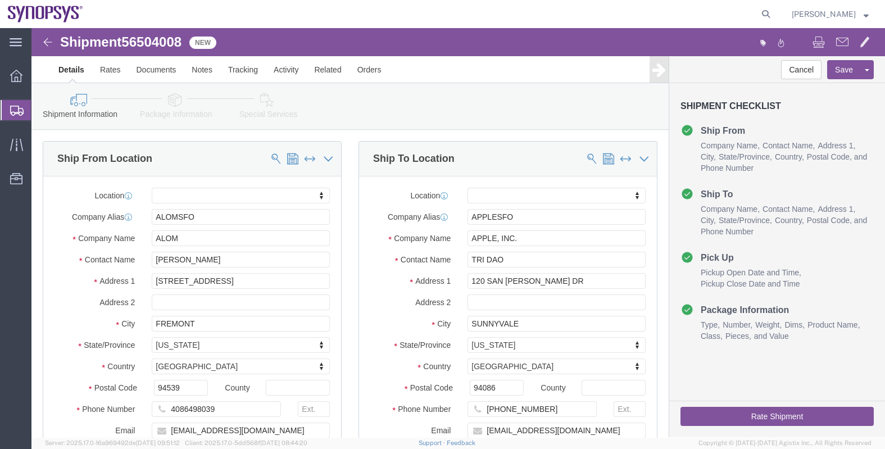
click icon
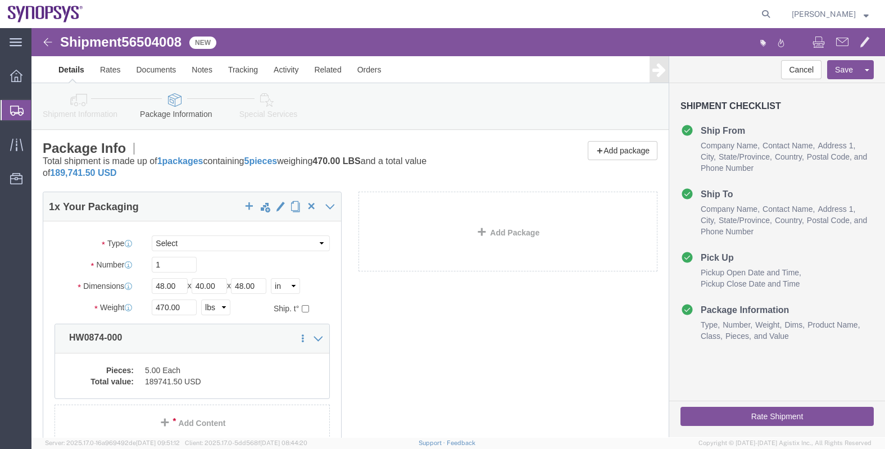
click p "Total shipment is made up of 1 packages containing 5 pieces weighing 470.00 LBS…"
drag, startPoint x: 159, startPoint y: 278, endPoint x: 93, endPoint y: 280, distance: 65.2
click div "Weight 470.00 Select kgs lbs Ship. t°"
type input "398"
click div "1 x Your Packaging Package Type Select Bale(s) Basket(s) Bolt(s) Bottle(s) Buck…"
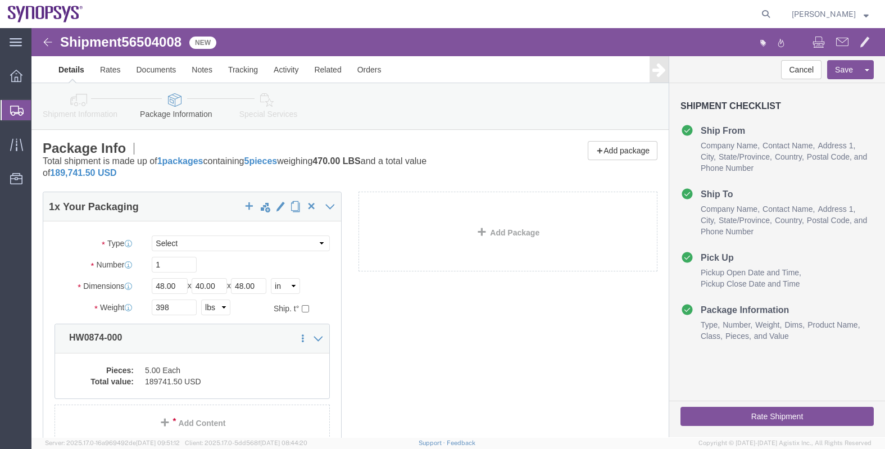
scroll to position [70, 0]
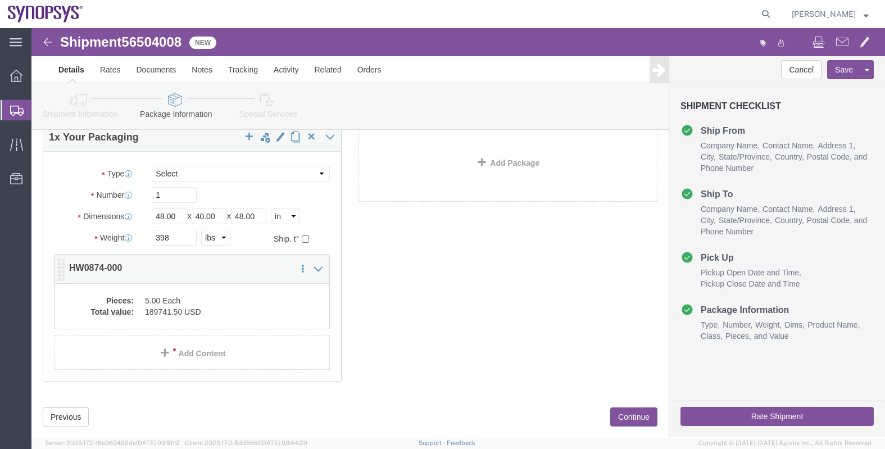
click dd "5.00 Each"
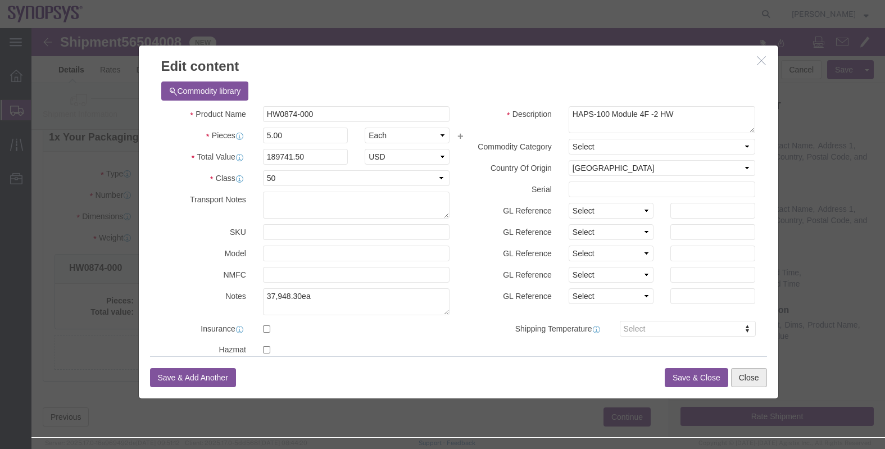
click button "Close"
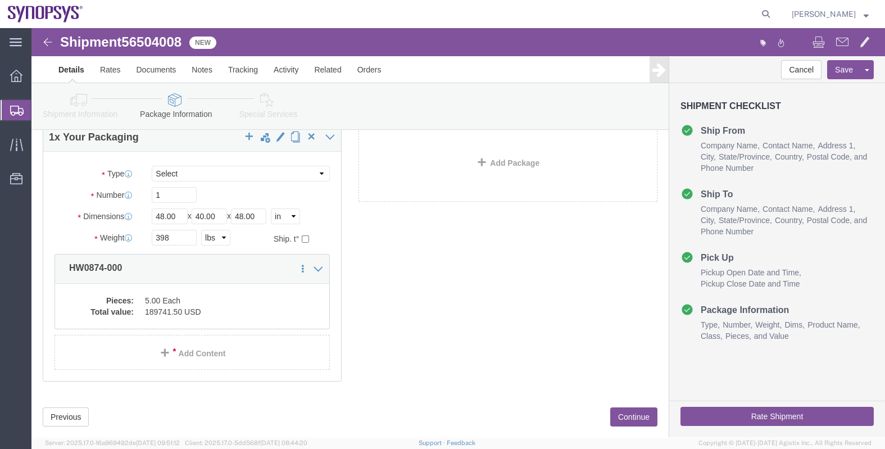
click button "Continue"
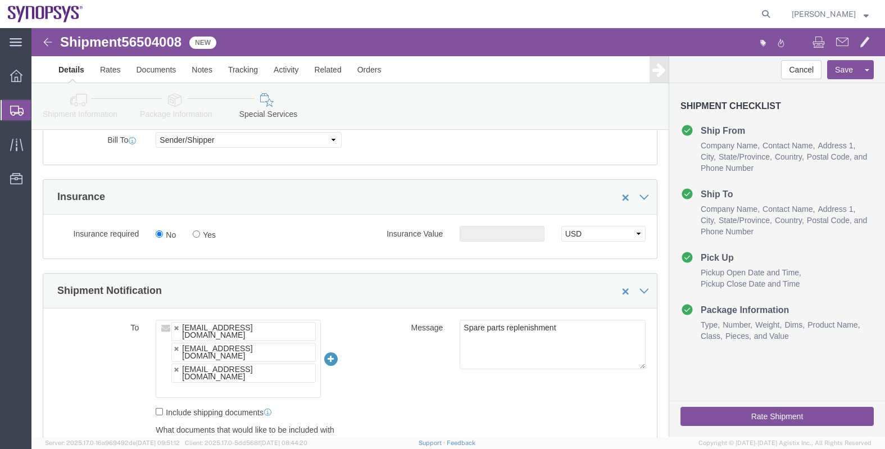
scroll to position [703, 0]
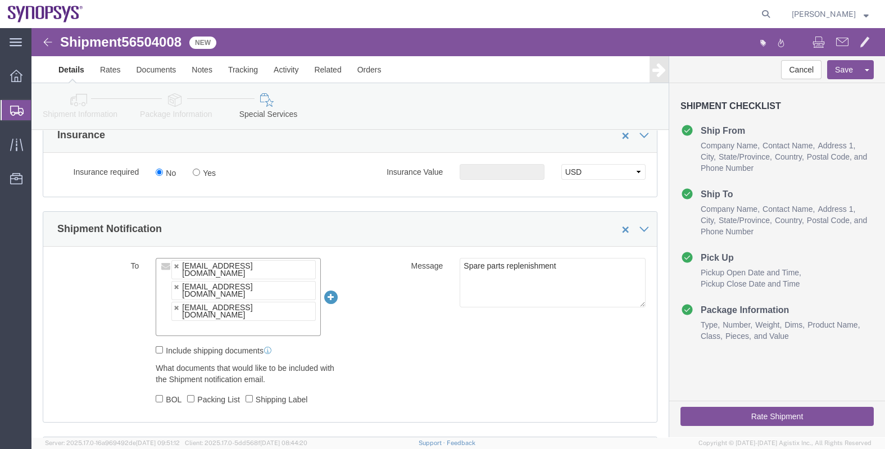
click input "text"
paste input "Derek Rasmussen <drasmussen@alom.com>"
type input "Derek Rasmussen <drasmussen@alom.com"
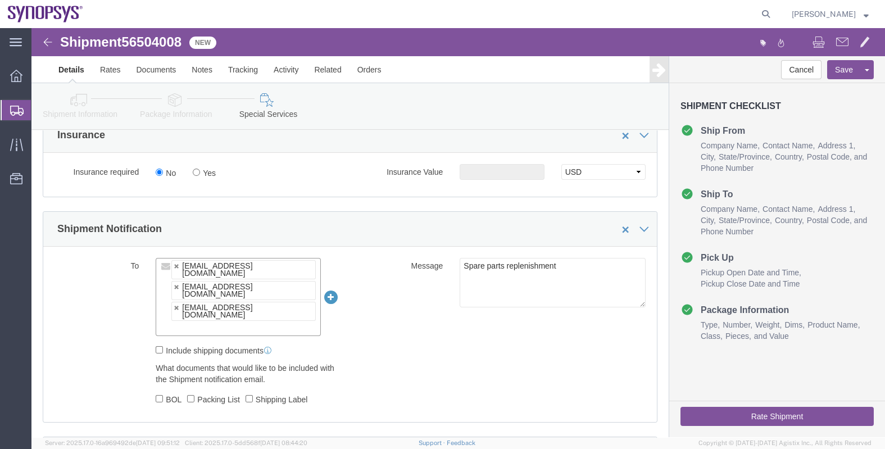
paste input "drasmussen@alom.com"
type input "drasmussen@alom.com"
type input "jerryd@synopsys.com,efung@synopsys.com,inventory-team@synopsys.com,drasmussen@a…"
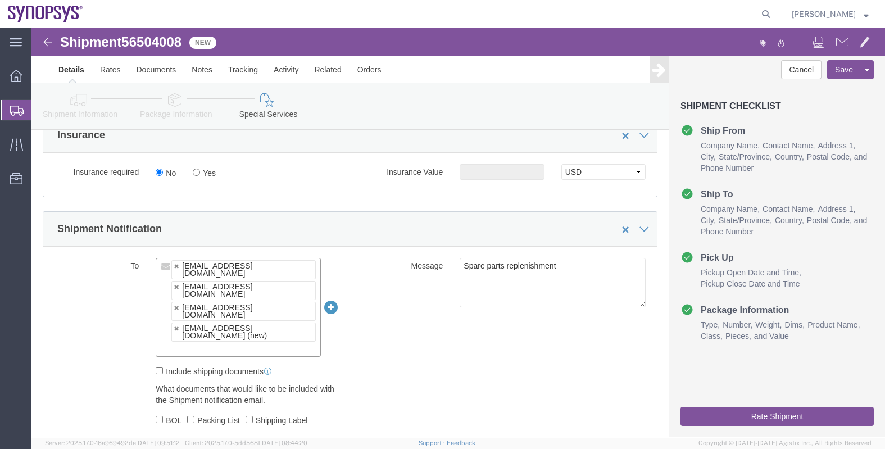
paste input "synopsyssupport@alom.com"
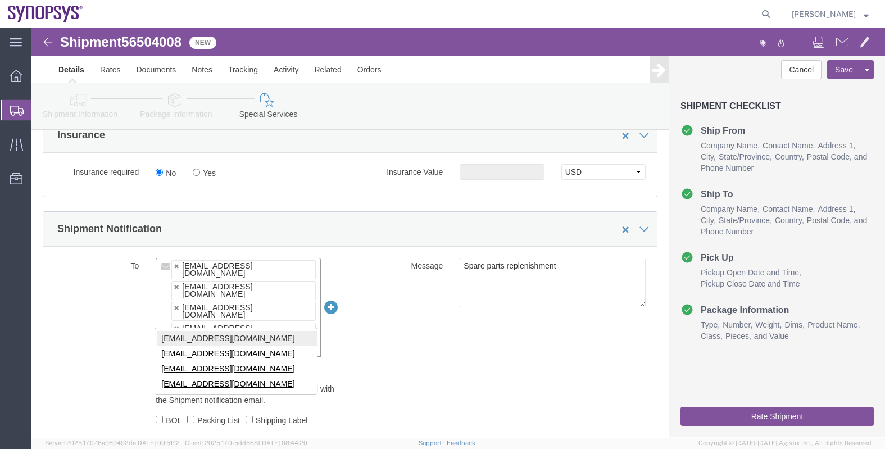
type input "synopsyssupport@alom.com"
type input "jerryd@synopsys.com,efung@synopsys.com,inventory-team@synopsys.com,drasmussen@a…"
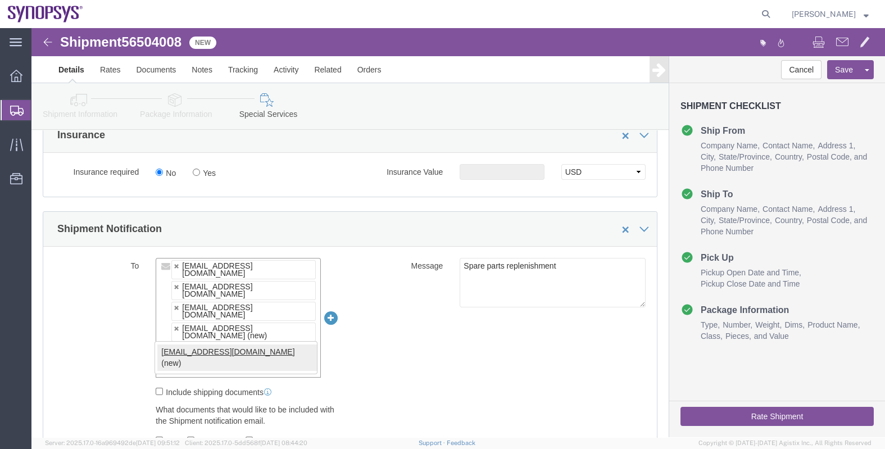
type input "[EMAIL_ADDRESS][DOMAIN_NAME]"
type input "jerryd@synopsys.com,efung@synopsys.com,inventory-team@synopsys.com,drasmussen@a…"
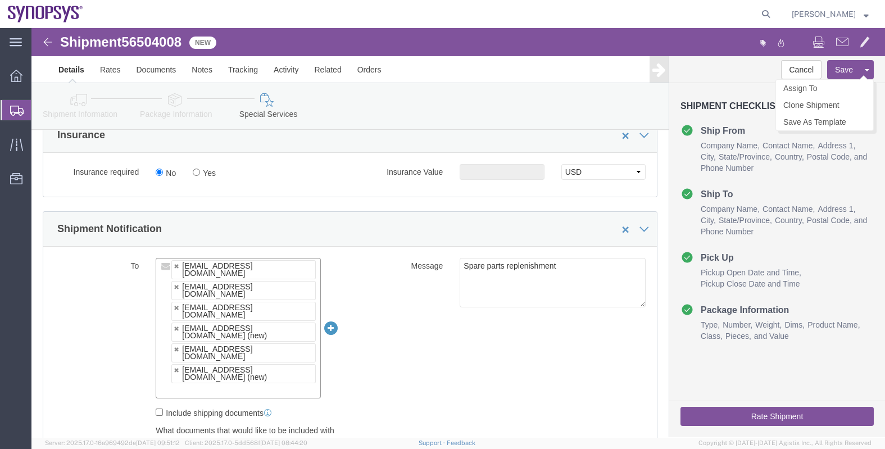
click button "Save"
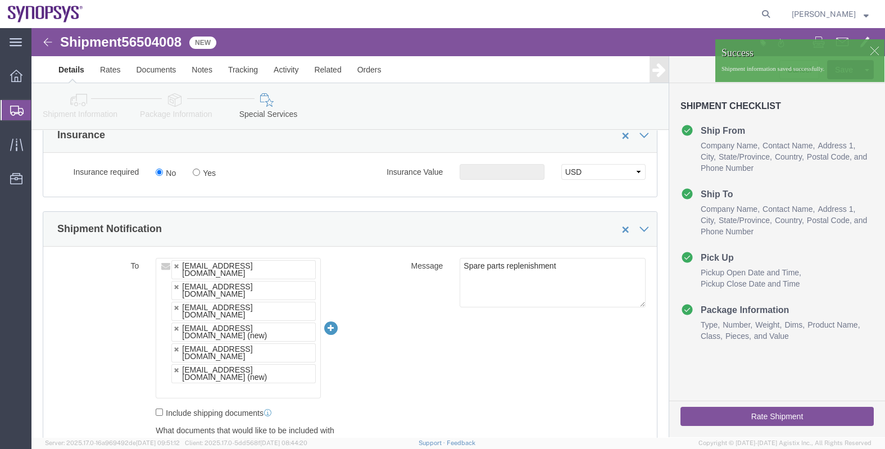
click button "Rate Shipment"
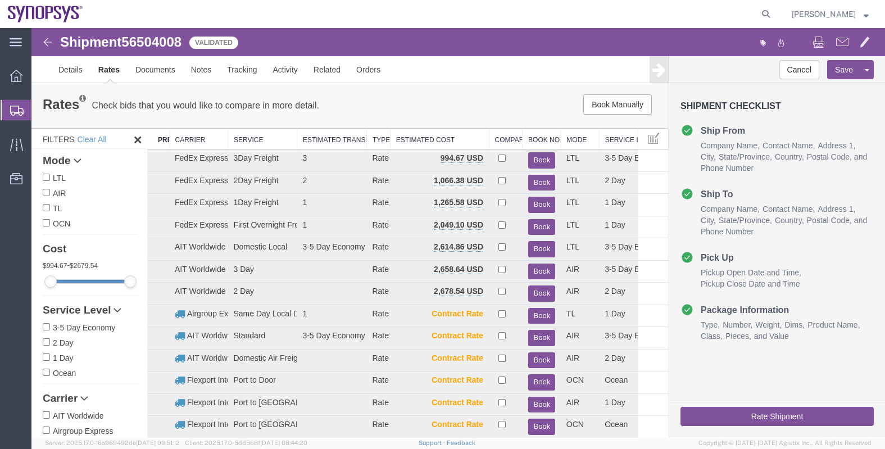
click at [200, 139] on th "Carrier" at bounding box center [198, 139] width 58 height 21
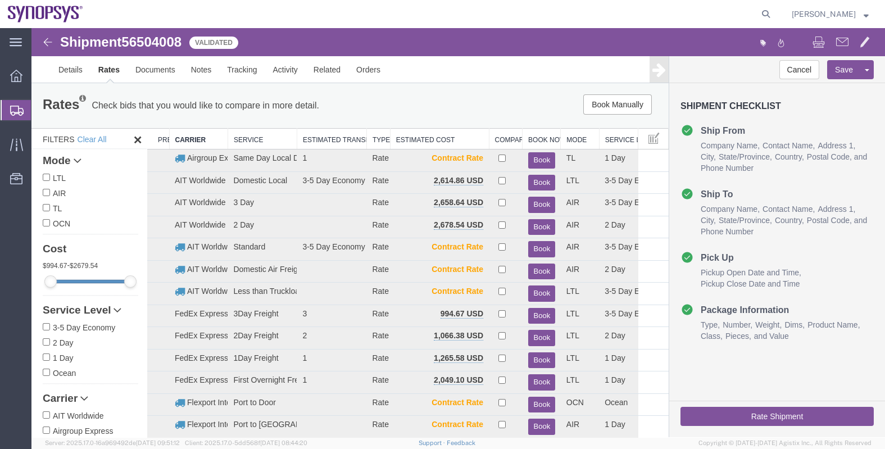
click at [534, 289] on button "Book" at bounding box center [541, 294] width 27 height 16
